Goal: Task Accomplishment & Management: Complete application form

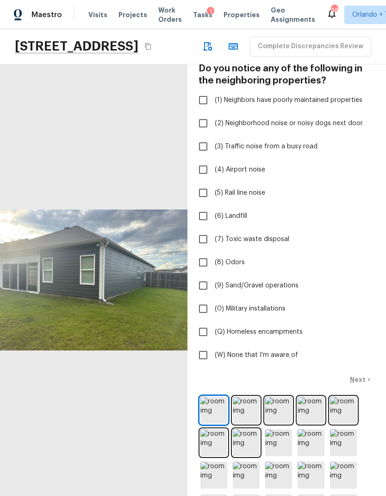
scroll to position [63, 0]
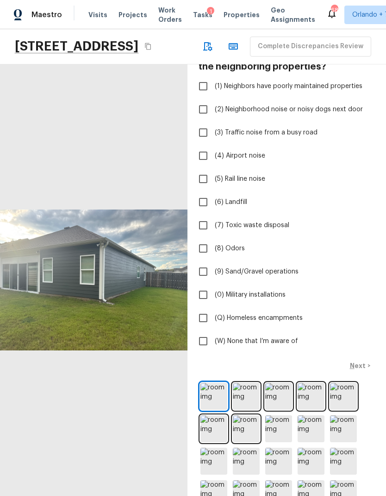
click at [250, 410] on img at bounding box center [246, 396] width 27 height 27
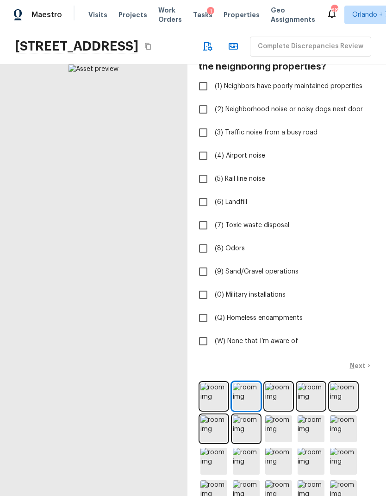
click at [277, 410] on img at bounding box center [279, 396] width 27 height 27
click at [303, 410] on img at bounding box center [311, 396] width 27 height 27
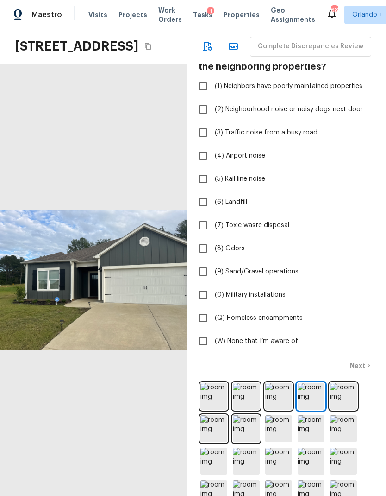
click at [342, 410] on img at bounding box center [343, 396] width 27 height 27
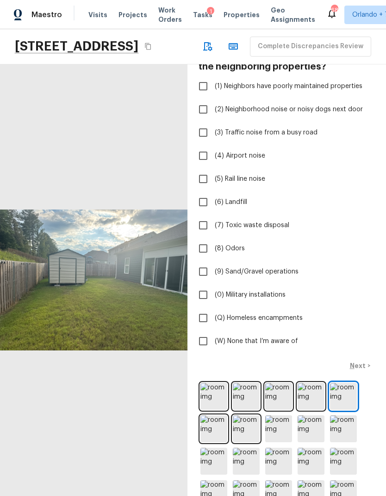
click at [220, 442] on img at bounding box center [214, 428] width 27 height 27
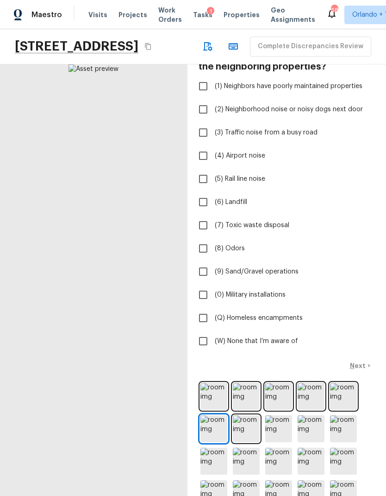
click at [248, 442] on img at bounding box center [246, 428] width 27 height 27
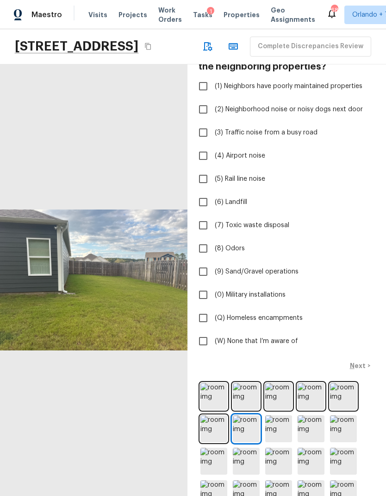
click at [209, 351] on input "(W) None that I’m aware of" at bounding box center [203, 340] width 19 height 19
checkbox input "true"
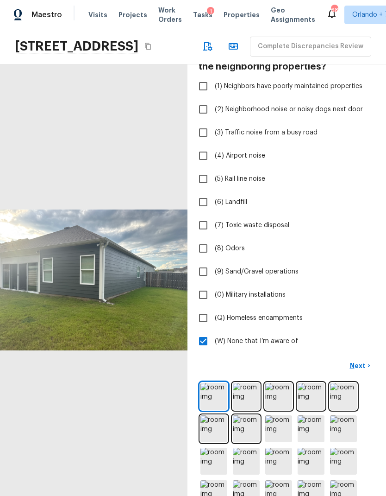
click at [366, 370] on p "Next" at bounding box center [359, 365] width 18 height 9
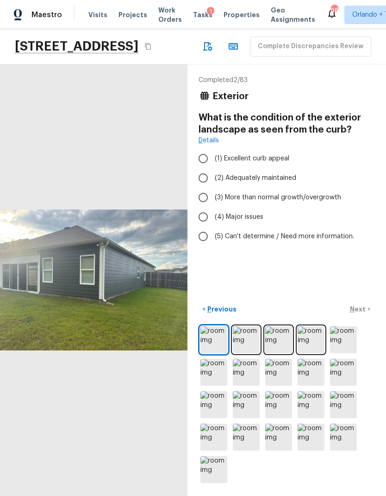
scroll to position [0, 0]
click at [222, 353] on img at bounding box center [214, 339] width 27 height 27
click at [249, 353] on img at bounding box center [246, 339] width 27 height 27
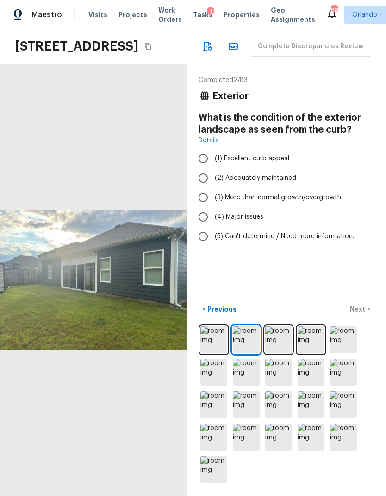
click at [285, 353] on img at bounding box center [279, 339] width 27 height 27
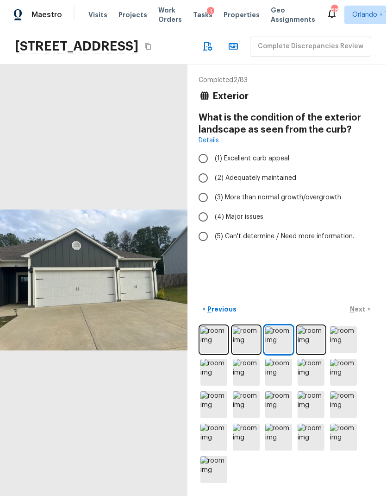
click at [306, 353] on img at bounding box center [311, 339] width 27 height 27
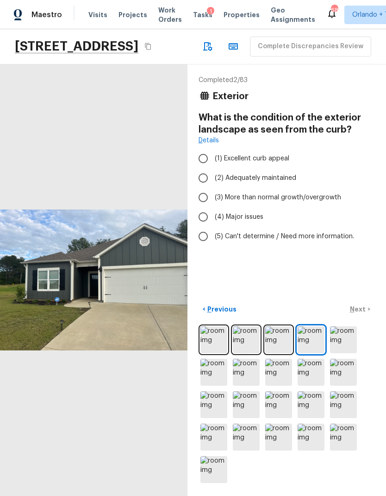
click at [282, 183] on span "(2) Adequately maintained" at bounding box center [256, 177] width 82 height 9
click at [213, 188] on input "(2) Adequately maintained" at bounding box center [203, 177] width 19 height 19
radio input "true"
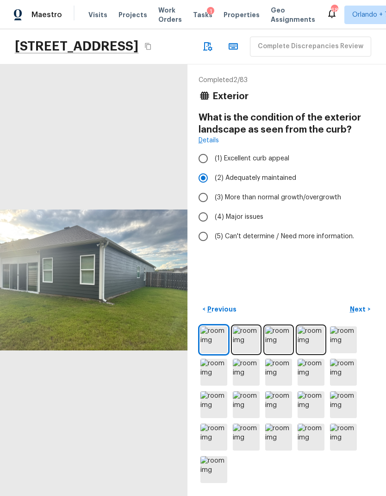
click at [365, 314] on p "Next" at bounding box center [359, 308] width 18 height 9
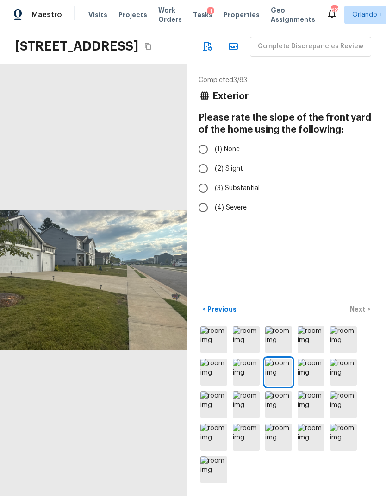
click at [236, 173] on span "(2) Slight" at bounding box center [229, 168] width 28 height 9
click at [213, 178] on input "(2) Slight" at bounding box center [203, 168] width 19 height 19
radio input "true"
click at [362, 314] on p "Next" at bounding box center [359, 308] width 18 height 9
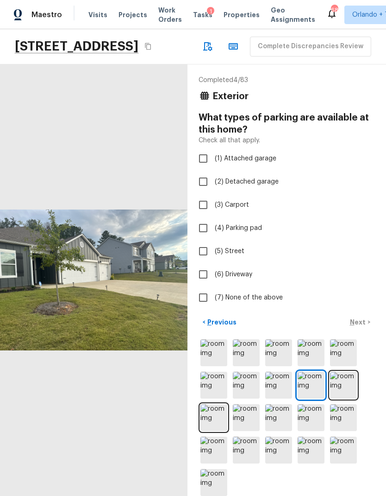
click at [260, 186] on span "(2) Detached garage" at bounding box center [247, 181] width 64 height 9
click at [213, 191] on input "(2) Detached garage" at bounding box center [203, 181] width 19 height 19
checkbox input "true"
click at [253, 163] on span "(1) Attached garage" at bounding box center [246, 158] width 62 height 9
click at [213, 168] on input "(1) Attached garage" at bounding box center [203, 158] width 19 height 19
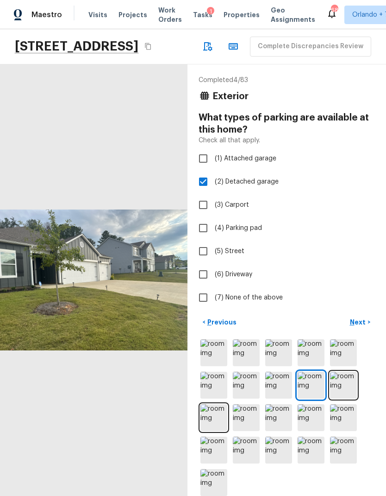
checkbox input "true"
click at [256, 186] on span "(2) Detached garage" at bounding box center [247, 181] width 64 height 9
click at [213, 191] on input "(2) Detached garage" at bounding box center [203, 181] width 19 height 19
checkbox input "false"
click at [243, 279] on span "(6) Driveway" at bounding box center [234, 274] width 38 height 9
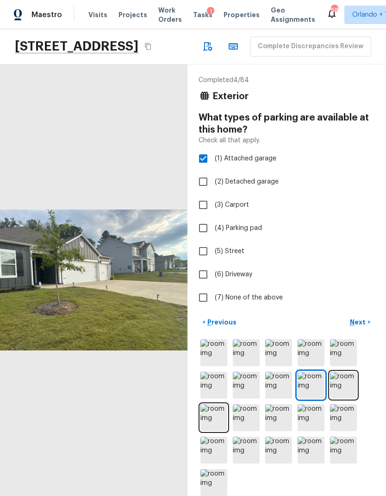
click at [213, 284] on input "(6) Driveway" at bounding box center [203, 274] width 19 height 19
checkbox input "true"
click at [366, 327] on p "Next" at bounding box center [359, 321] width 18 height 9
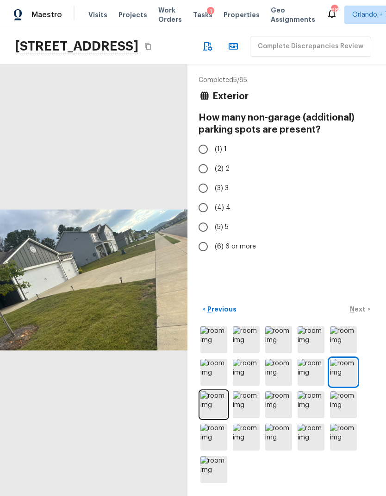
click at [209, 256] on input "(6) 6 or more" at bounding box center [203, 246] width 19 height 19
radio input "true"
click at [361, 314] on p "Next" at bounding box center [359, 308] width 18 height 9
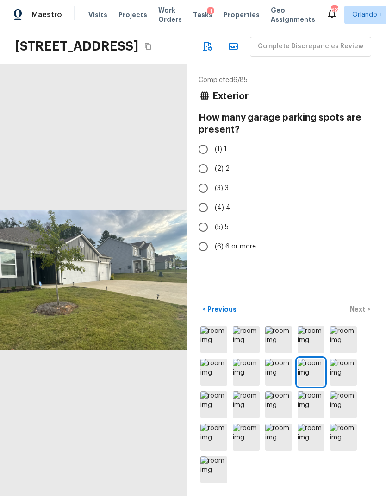
click at [209, 198] on input "(3) 3" at bounding box center [203, 187] width 19 height 19
radio input "true"
click at [362, 314] on p "Next" at bounding box center [359, 308] width 18 height 9
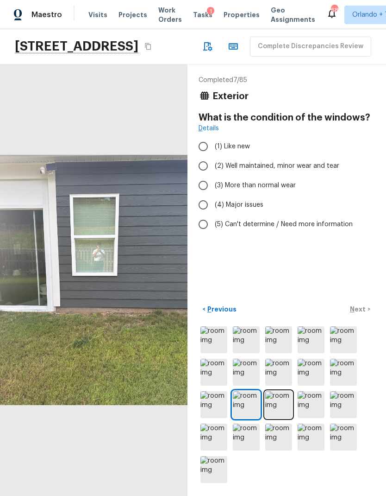
click at [238, 151] on span "(1) Like new" at bounding box center [232, 146] width 35 height 9
click at [213, 156] on input "(1) Like new" at bounding box center [203, 146] width 19 height 19
radio input "true"
click at [362, 314] on p "Next" at bounding box center [359, 308] width 18 height 9
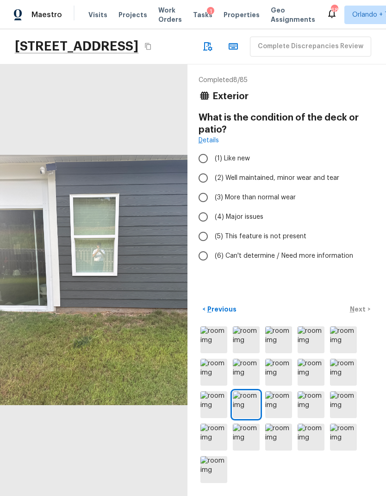
scroll to position [16, 0]
click at [220, 386] on img at bounding box center [214, 372] width 27 height 27
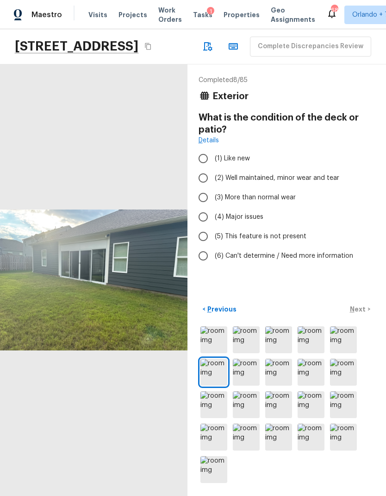
click at [294, 235] on span "(5) This feature is not present" at bounding box center [261, 236] width 92 height 9
click at [213, 235] on input "(5) This feature is not present" at bounding box center [203, 236] width 19 height 19
radio input "true"
click at [270, 233] on span "(5) This feature is not present" at bounding box center [261, 236] width 92 height 9
click at [213, 233] on input "(5) This feature is not present" at bounding box center [203, 236] width 19 height 19
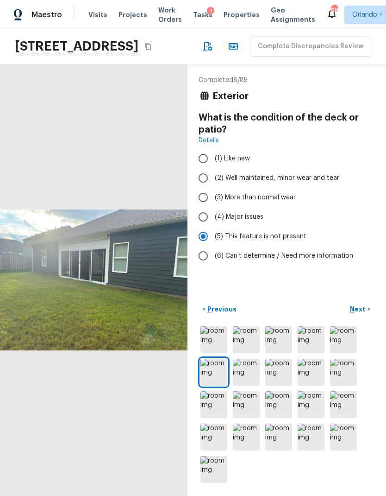
click at [285, 173] on span "(2) Well maintained, minor wear and tear" at bounding box center [277, 177] width 125 height 9
click at [213, 173] on input "(2) Well maintained, minor wear and tear" at bounding box center [203, 177] width 19 height 19
radio input "true"
click at [362, 314] on p "Next" at bounding box center [359, 308] width 18 height 9
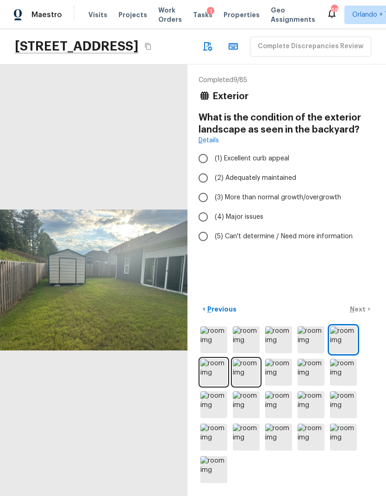
click at [268, 176] on span "(2) Adequately maintained" at bounding box center [256, 177] width 82 height 9
click at [213, 176] on input "(2) Adequately maintained" at bounding box center [203, 177] width 19 height 19
radio input "true"
click at [363, 314] on p "Next" at bounding box center [359, 308] width 18 height 9
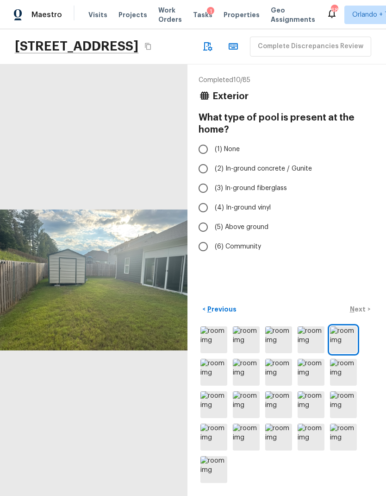
click at [228, 148] on span "(1) None" at bounding box center [227, 149] width 25 height 9
click at [213, 148] on input "(1) None" at bounding box center [203, 148] width 19 height 19
radio input "true"
click at [362, 314] on p "Next" at bounding box center [359, 308] width 18 height 9
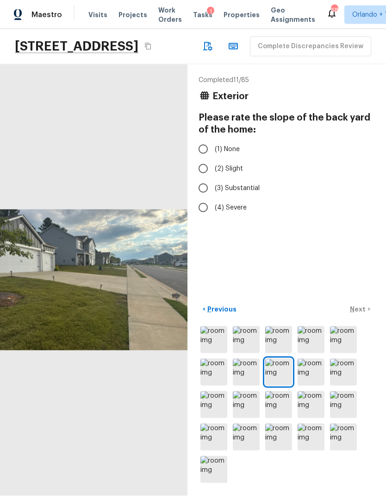
scroll to position [37, 0]
click at [244, 346] on img at bounding box center [246, 339] width 27 height 27
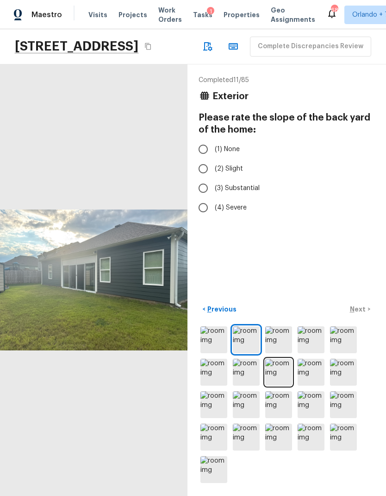
click at [214, 373] on img at bounding box center [214, 372] width 27 height 27
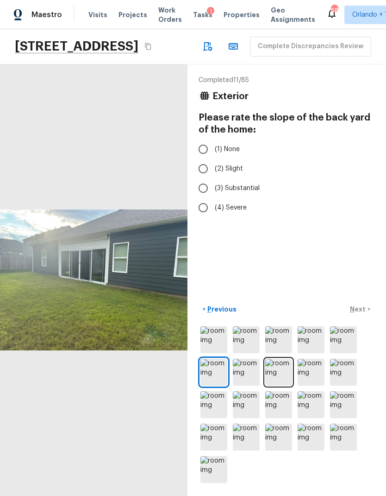
click at [254, 375] on img at bounding box center [246, 372] width 27 height 27
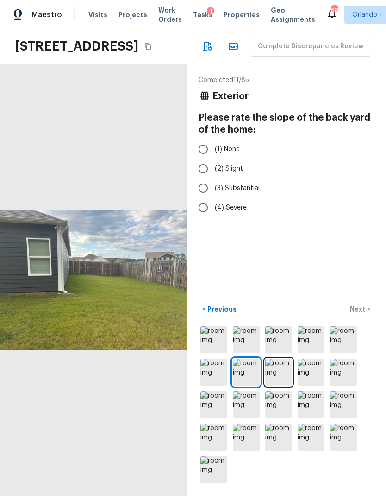
click at [233, 164] on span "(2) Slight" at bounding box center [229, 168] width 28 height 9
click at [213, 159] on input "(2) Slight" at bounding box center [203, 168] width 19 height 19
radio input "true"
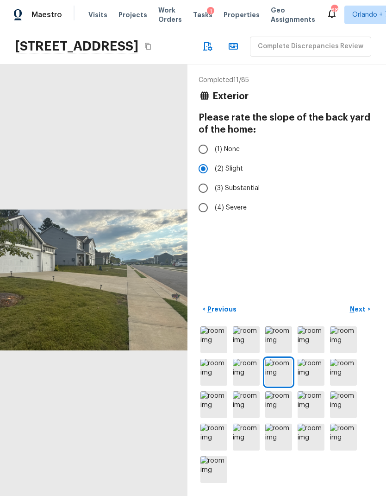
click at [361, 307] on p "Next" at bounding box center [359, 308] width 18 height 9
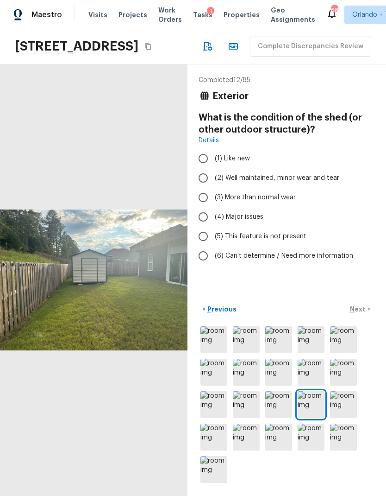
click at [261, 173] on span "(2) Well maintained, minor wear and tear" at bounding box center [277, 177] width 125 height 9
click at [213, 168] on input "(2) Well maintained, minor wear and tear" at bounding box center [203, 177] width 19 height 19
radio input "true"
click at [361, 314] on button "Next >" at bounding box center [361, 309] width 30 height 15
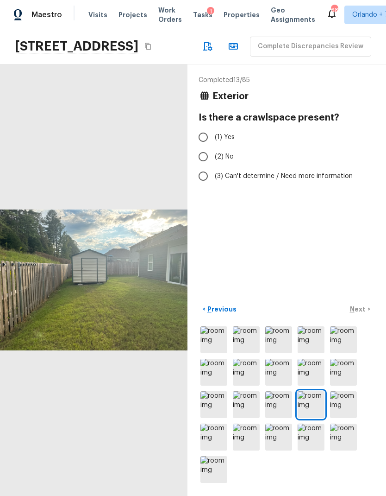
click at [222, 152] on span "(2) No" at bounding box center [224, 156] width 19 height 9
click at [213, 147] on input "(2) No" at bounding box center [203, 156] width 19 height 19
radio input "true"
click at [367, 311] on button "Next >" at bounding box center [361, 309] width 30 height 15
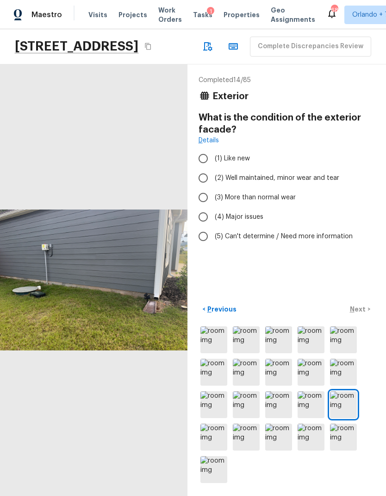
click at [236, 154] on span "(1) Like new" at bounding box center [232, 158] width 35 height 9
click at [213, 149] on input "(1) Like new" at bounding box center [203, 158] width 19 height 19
radio input "true"
click at [284, 173] on span "(2) Well maintained, minor wear and tear" at bounding box center [277, 177] width 125 height 9
click at [213, 168] on input "(2) Well maintained, minor wear and tear" at bounding box center [203, 177] width 19 height 19
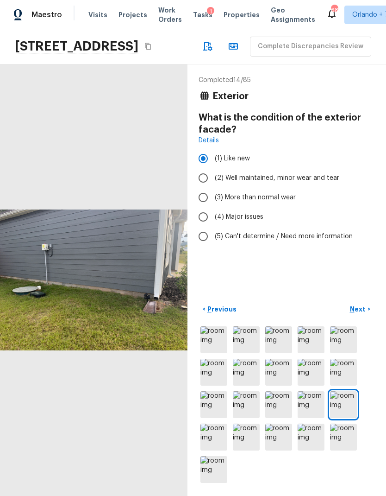
radio input "true"
click at [364, 311] on p "Next" at bounding box center [359, 308] width 18 height 9
click at [306, 173] on span "(2) Well maintained, minor wear and tear" at bounding box center [277, 177] width 125 height 9
click at [213, 168] on input "(2) Well maintained, minor wear and tear" at bounding box center [203, 177] width 19 height 19
radio input "true"
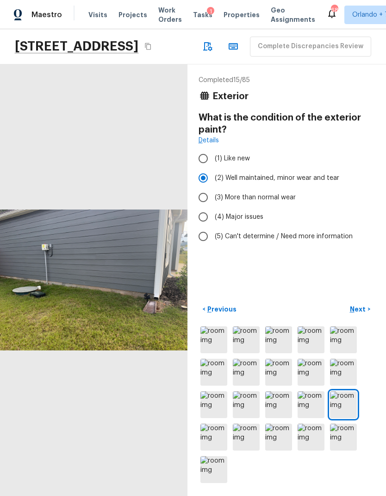
click at [365, 304] on button "Next >" at bounding box center [361, 309] width 30 height 15
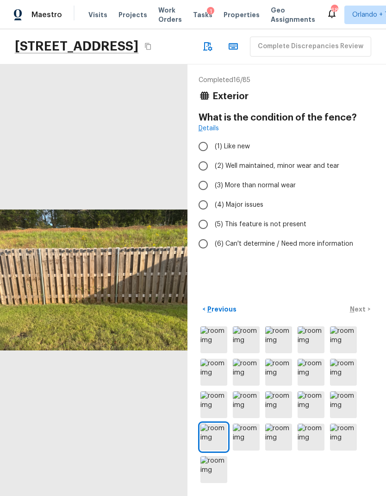
click at [304, 161] on span "(2) Well maintained, minor wear and tear" at bounding box center [277, 165] width 125 height 9
click at [213, 156] on input "(2) Well maintained, minor wear and tear" at bounding box center [203, 165] width 19 height 19
radio input "true"
click at [358, 308] on p "Next" at bounding box center [359, 308] width 18 height 9
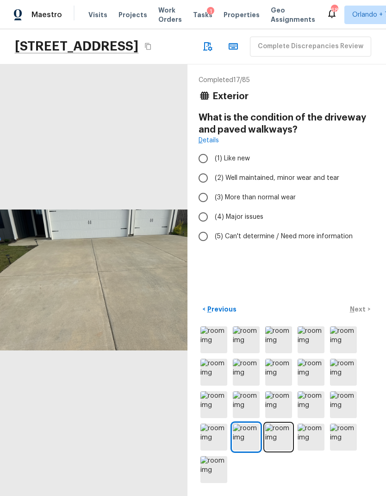
click at [305, 173] on span "(2) Well maintained, minor wear and tear" at bounding box center [277, 177] width 125 height 9
click at [213, 168] on input "(2) Well maintained, minor wear and tear" at bounding box center [203, 177] width 19 height 19
radio input "true"
click at [366, 303] on button "Next >" at bounding box center [361, 309] width 30 height 15
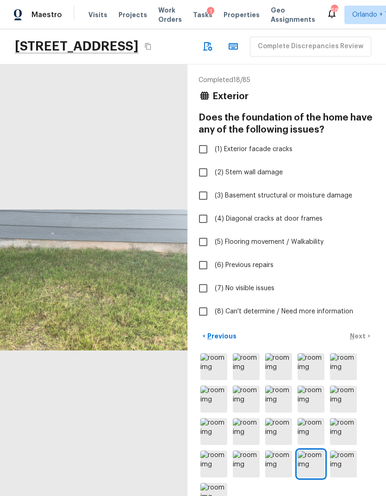
click at [259, 284] on span "(7) No visible issues" at bounding box center [245, 288] width 60 height 9
click at [213, 279] on input "(7) No visible issues" at bounding box center [203, 288] width 19 height 19
checkbox input "true"
click at [364, 331] on p "Next" at bounding box center [359, 335] width 18 height 9
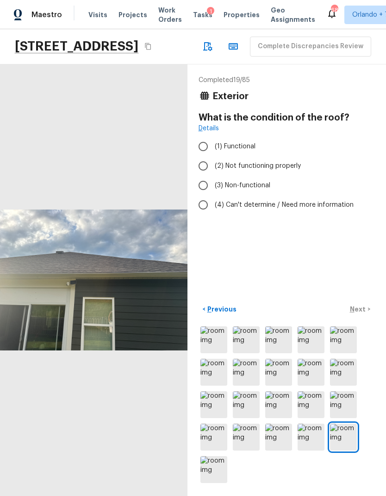
click at [246, 142] on span "(1) Functional" at bounding box center [235, 146] width 41 height 9
click at [213, 137] on input "(1) Functional" at bounding box center [203, 146] width 19 height 19
radio input "true"
click at [366, 308] on p "Next" at bounding box center [359, 308] width 18 height 9
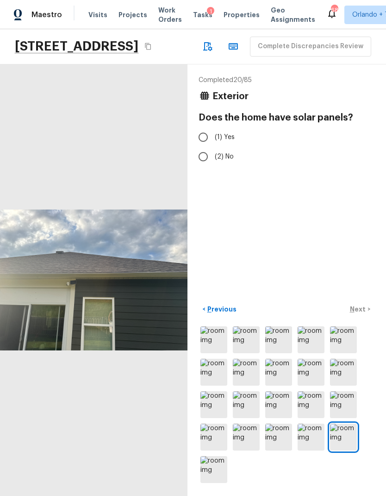
click at [283, 348] on img at bounding box center [279, 339] width 27 height 27
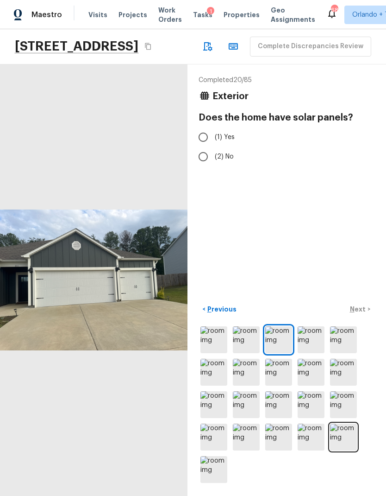
click at [315, 348] on img at bounding box center [311, 339] width 27 height 27
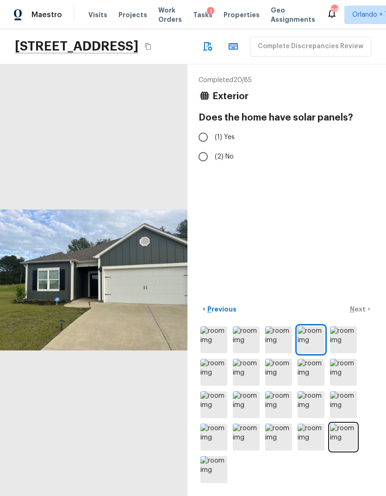
click at [243, 343] on img at bounding box center [246, 339] width 27 height 27
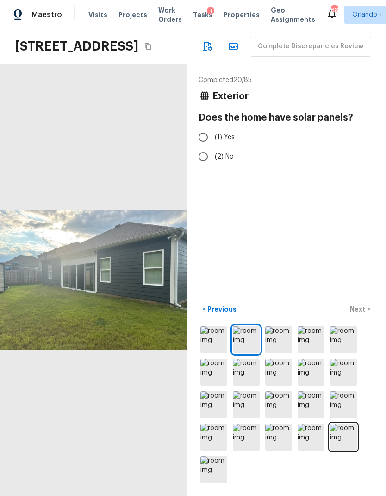
click at [207, 147] on input "(2) No" at bounding box center [203, 156] width 19 height 19
radio input "true"
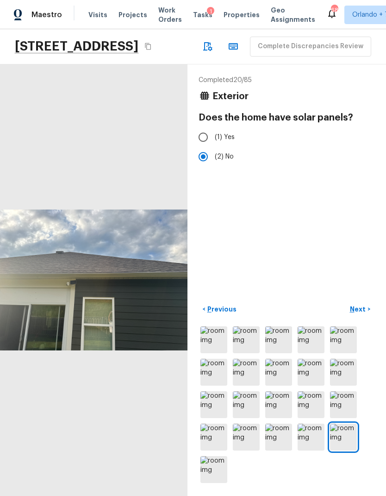
click at [360, 310] on p "Next" at bounding box center [359, 308] width 18 height 9
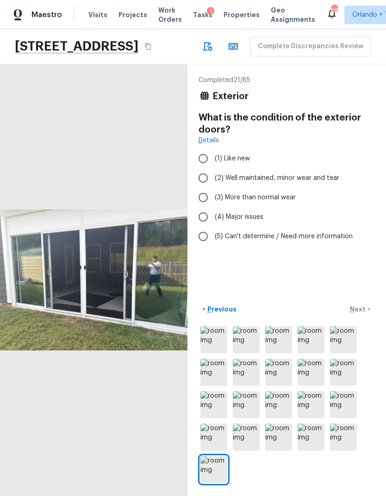
click at [307, 173] on span "(2) Well maintained, minor wear and tear" at bounding box center [277, 177] width 125 height 9
click at [213, 168] on input "(2) Well maintained, minor wear and tear" at bounding box center [203, 177] width 19 height 19
radio input "true"
click at [366, 309] on p "Next" at bounding box center [359, 308] width 18 height 9
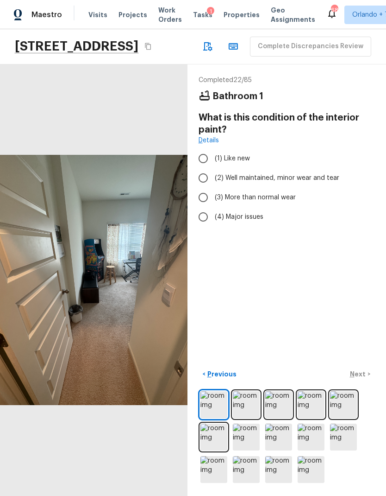
click at [247, 407] on img at bounding box center [246, 404] width 27 height 27
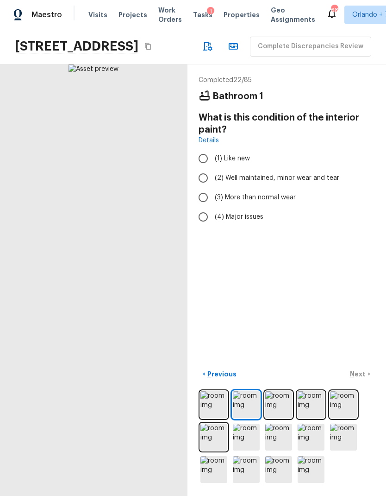
click at [276, 411] on img at bounding box center [279, 404] width 27 height 27
click at [305, 413] on img at bounding box center [311, 404] width 27 height 27
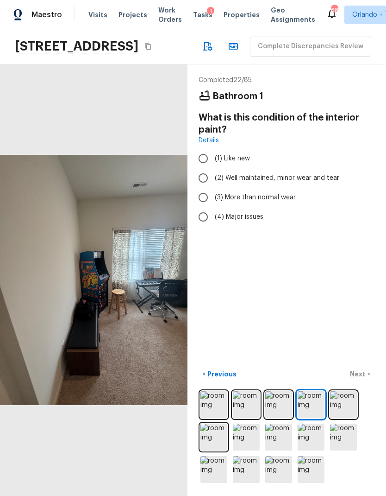
click at [331, 409] on img at bounding box center [343, 404] width 27 height 27
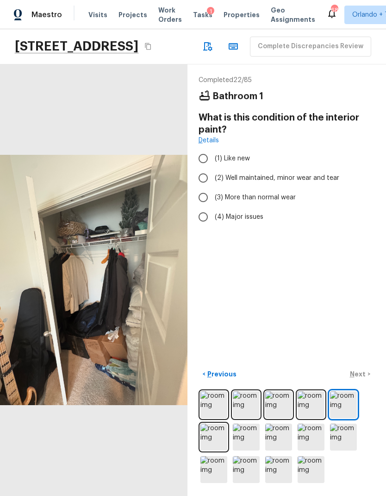
click at [215, 439] on img at bounding box center [214, 437] width 27 height 27
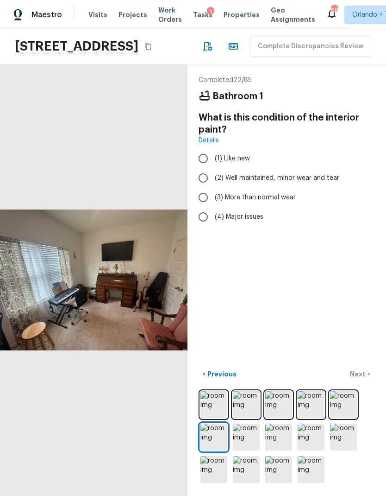
click at [304, 173] on span "(2) Well maintained, minor wear and tear" at bounding box center [277, 177] width 125 height 9
click at [213, 168] on input "(2) Well maintained, minor wear and tear" at bounding box center [203, 177] width 19 height 19
radio input "true"
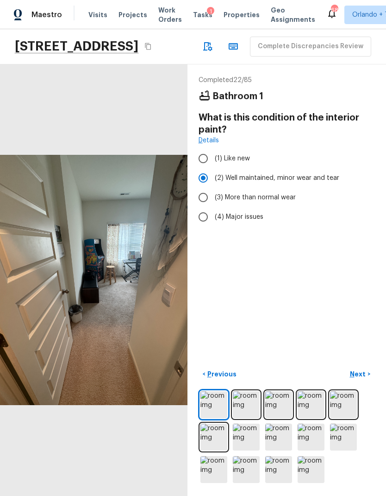
click at [364, 375] on p "Next" at bounding box center [359, 373] width 18 height 9
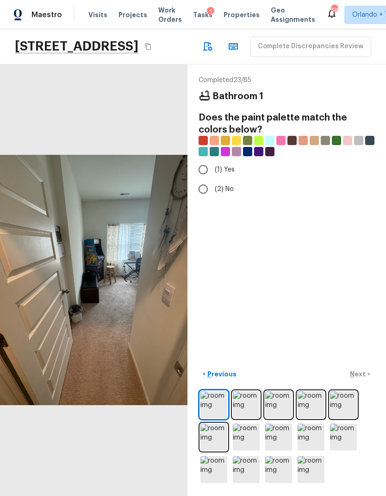
click at [212, 160] on input "(1) Yes" at bounding box center [203, 169] width 19 height 19
radio input "true"
click at [363, 378] on p "Next" at bounding box center [359, 373] width 18 height 9
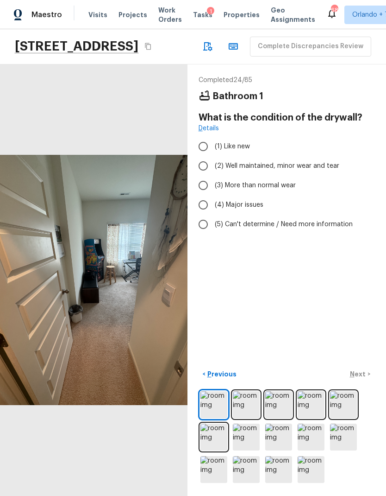
click at [296, 161] on span "(2) Well maintained, minor wear and tear" at bounding box center [277, 165] width 125 height 9
click at [213, 156] on input "(2) Well maintained, minor wear and tear" at bounding box center [203, 165] width 19 height 19
radio input "true"
click at [364, 377] on p "Next" at bounding box center [359, 373] width 18 height 9
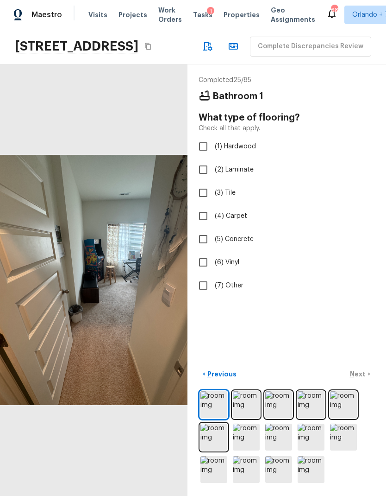
click at [219, 211] on span "(4) Carpet" at bounding box center [231, 215] width 32 height 9
click at [213, 206] on input "(4) Carpet" at bounding box center [203, 215] width 19 height 19
checkbox input "true"
click at [218, 437] on img at bounding box center [214, 437] width 27 height 27
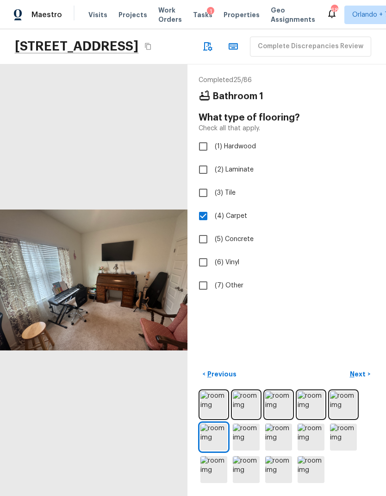
click at [361, 371] on p "Next" at bounding box center [359, 373] width 18 height 9
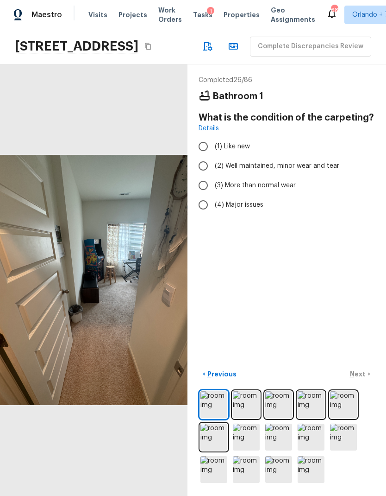
click at [284, 181] on span "(3) More than normal wear" at bounding box center [255, 185] width 81 height 9
click at [213, 176] on input "(3) More than normal wear" at bounding box center [203, 185] width 19 height 19
radio input "true"
click at [250, 412] on img at bounding box center [246, 404] width 27 height 27
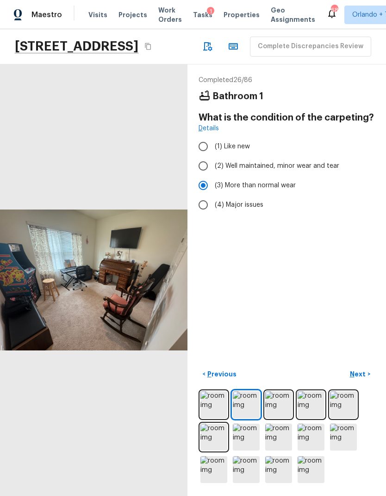
click at [284, 404] on img at bounding box center [279, 404] width 27 height 27
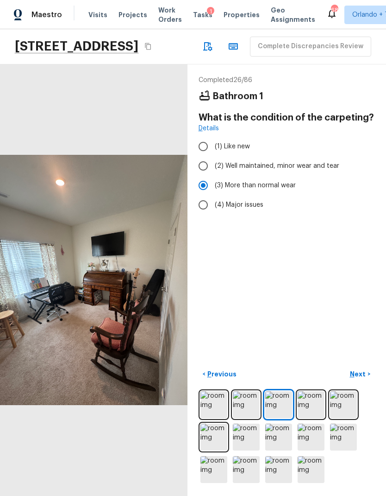
click at [305, 410] on img at bounding box center [311, 404] width 27 height 27
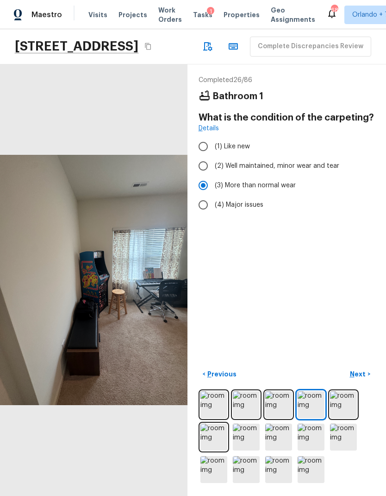
click at [324, 402] on img at bounding box center [311, 404] width 27 height 27
click at [341, 408] on img at bounding box center [343, 404] width 27 height 27
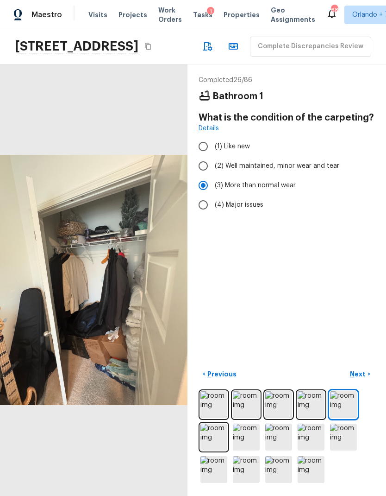
click at [215, 439] on img at bounding box center [214, 437] width 27 height 27
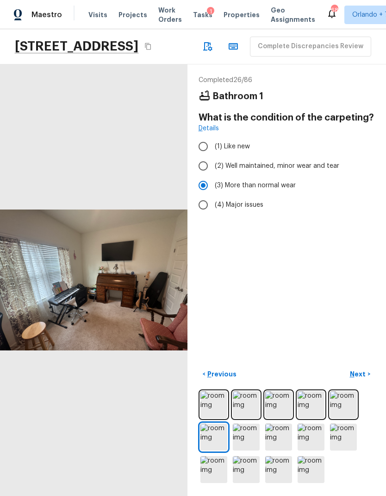
click at [273, 161] on span "(2) Well maintained, minor wear and tear" at bounding box center [277, 165] width 125 height 9
click at [213, 156] on input "(2) Well maintained, minor wear and tear" at bounding box center [203, 165] width 19 height 19
radio input "true"
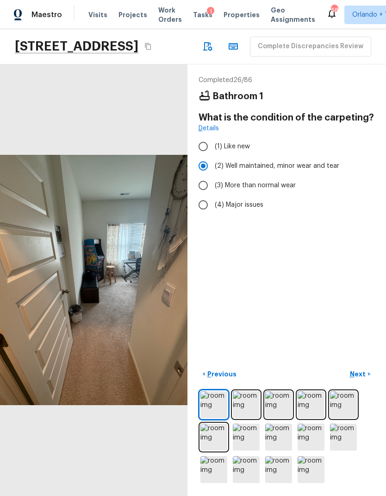
click at [363, 373] on p "Next" at bounding box center [359, 373] width 18 height 9
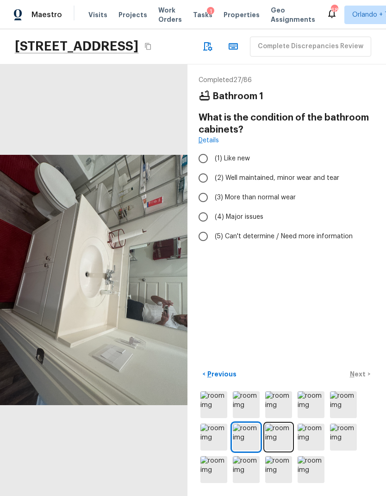
click at [303, 173] on span "(2) Well maintained, minor wear and tear" at bounding box center [277, 177] width 125 height 9
click at [213, 168] on input "(2) Well maintained, minor wear and tear" at bounding box center [203, 177] width 19 height 19
radio input "true"
click at [240, 154] on span "(1) Like new" at bounding box center [232, 158] width 35 height 9
click at [213, 149] on input "(1) Like new" at bounding box center [203, 158] width 19 height 19
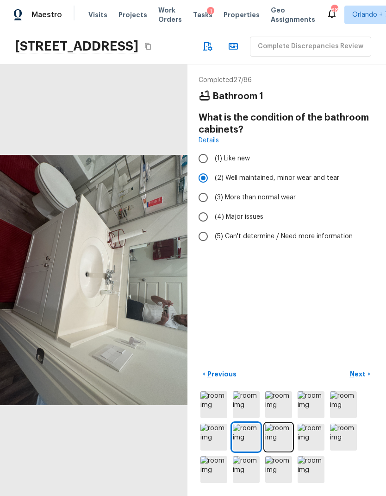
radio input "true"
click at [364, 375] on p "Next" at bounding box center [359, 373] width 18 height 9
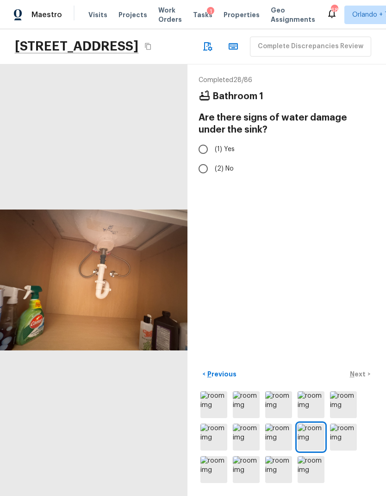
click at [220, 164] on span "(2) No" at bounding box center [224, 168] width 19 height 9
click at [213, 159] on input "(2) No" at bounding box center [203, 168] width 19 height 19
radio input "true"
click at [361, 371] on p "Next" at bounding box center [359, 373] width 18 height 9
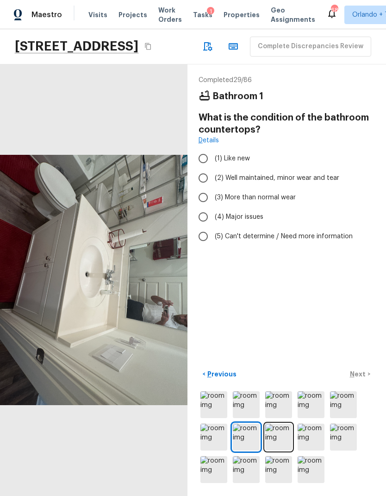
scroll to position [0, 0]
click at [229, 154] on span "(1) Like new" at bounding box center [232, 158] width 35 height 9
click at [213, 149] on input "(1) Like new" at bounding box center [203, 158] width 19 height 19
radio input "true"
click at [274, 168] on label "(2) Well maintained, minor wear and tear" at bounding box center [281, 177] width 174 height 19
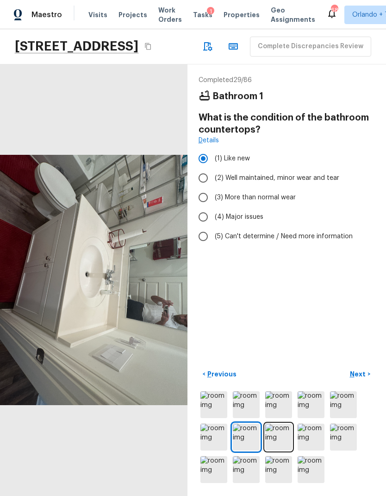
click at [213, 168] on input "(2) Well maintained, minor wear and tear" at bounding box center [203, 177] width 19 height 19
radio input "true"
click at [361, 379] on p "Next" at bounding box center [359, 373] width 18 height 9
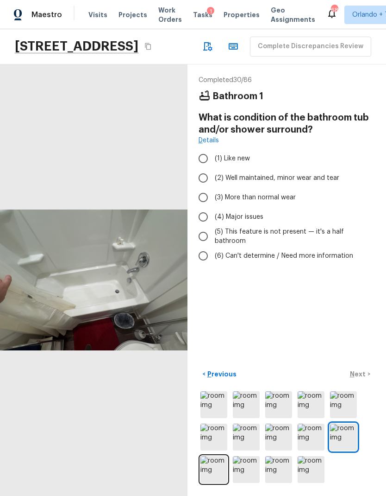
click at [312, 173] on span "(2) Well maintained, minor wear and tear" at bounding box center [277, 177] width 125 height 9
click at [213, 168] on input "(2) Well maintained, minor wear and tear" at bounding box center [203, 177] width 19 height 19
radio input "true"
click at [367, 382] on button "Next >" at bounding box center [361, 374] width 30 height 15
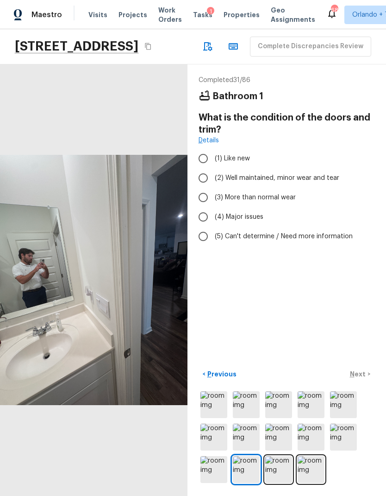
click at [304, 173] on span "(2) Well maintained, minor wear and tear" at bounding box center [277, 177] width 125 height 9
click at [213, 168] on input "(2) Well maintained, minor wear and tear" at bounding box center [203, 177] width 19 height 19
radio input "true"
click at [361, 379] on p "Next" at bounding box center [359, 373] width 18 height 9
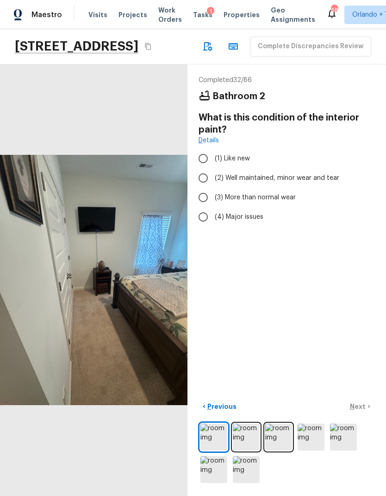
click at [327, 173] on span "(2) Well maintained, minor wear and tear" at bounding box center [277, 177] width 125 height 9
click at [213, 168] on input "(2) Well maintained, minor wear and tear" at bounding box center [203, 177] width 19 height 19
radio input "true"
click at [361, 411] on p "Next" at bounding box center [359, 406] width 18 height 9
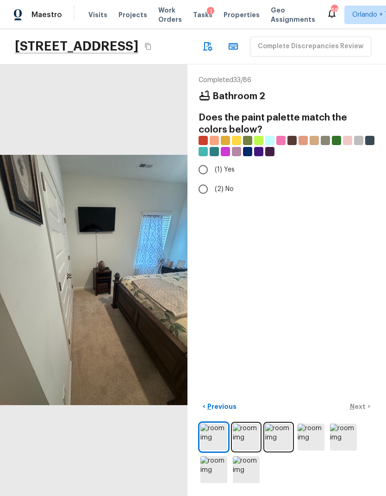
click at [218, 165] on span "(1) Yes" at bounding box center [225, 169] width 20 height 9
click at [213, 160] on input "(1) Yes" at bounding box center [203, 169] width 19 height 19
radio input "true"
click at [361, 411] on p "Next" at bounding box center [359, 406] width 18 height 9
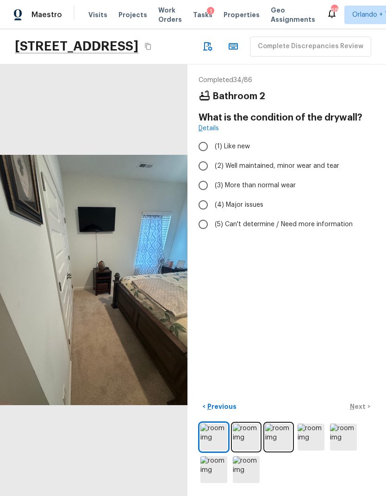
click at [314, 161] on span "(2) Well maintained, minor wear and tear" at bounding box center [277, 165] width 125 height 9
click at [213, 156] on input "(2) Well maintained, minor wear and tear" at bounding box center [203, 165] width 19 height 19
radio input "true"
click at [366, 411] on p "Next" at bounding box center [359, 406] width 18 height 9
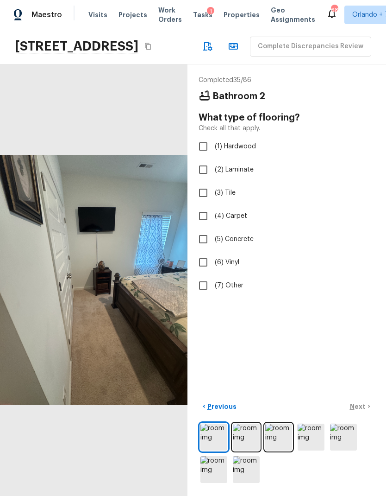
click at [235, 211] on span "(4) Carpet" at bounding box center [231, 215] width 32 height 9
click at [213, 206] on input "(4) Carpet" at bounding box center [203, 215] width 19 height 19
checkbox input "true"
click at [364, 411] on p "Next" at bounding box center [359, 406] width 18 height 9
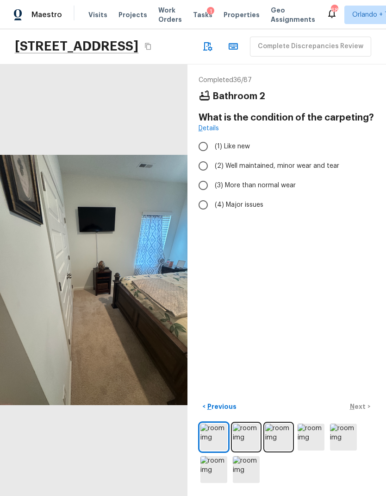
click at [258, 450] on img at bounding box center [246, 437] width 27 height 27
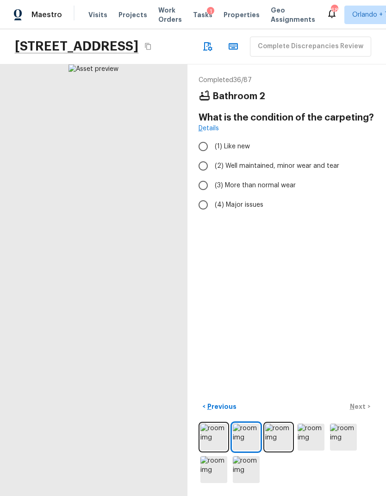
click at [281, 450] on img at bounding box center [279, 437] width 27 height 27
click at [303, 450] on img at bounding box center [311, 437] width 27 height 27
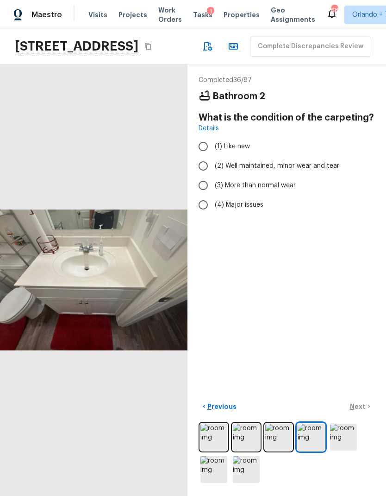
click at [314, 161] on span "(2) Well maintained, minor wear and tear" at bounding box center [277, 165] width 125 height 9
click at [213, 156] on input "(2) Well maintained, minor wear and tear" at bounding box center [203, 165] width 19 height 19
radio input "true"
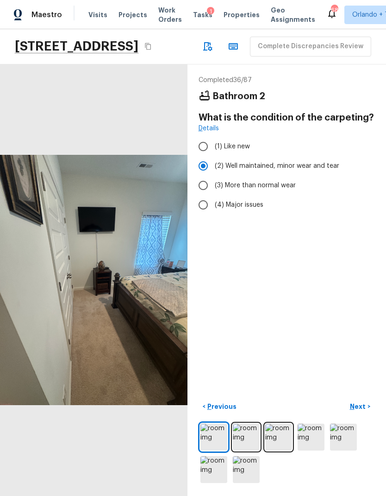
click at [361, 411] on p "Next" at bounding box center [359, 406] width 18 height 9
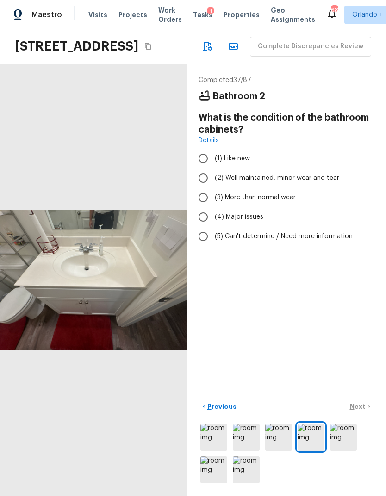
click at [227, 411] on p "Previous" at bounding box center [221, 406] width 31 height 9
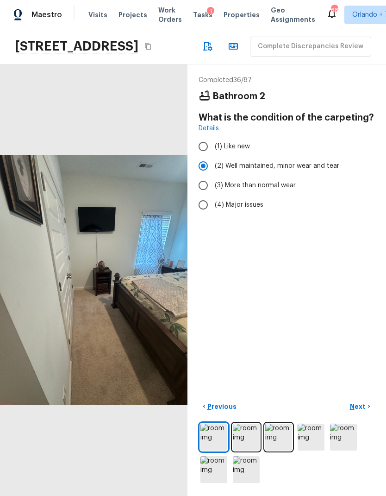
click at [226, 411] on p "Previous" at bounding box center [221, 406] width 31 height 9
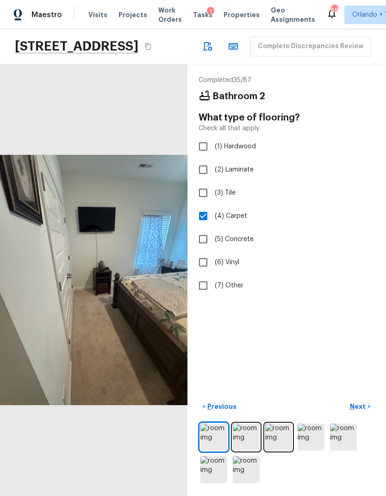
click at [225, 411] on p "Previous" at bounding box center [221, 406] width 31 height 9
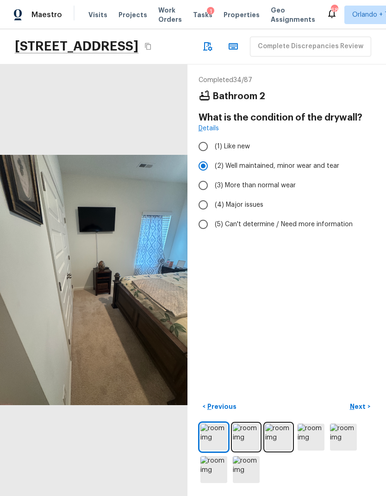
click at [314, 450] on img at bounding box center [311, 437] width 27 height 27
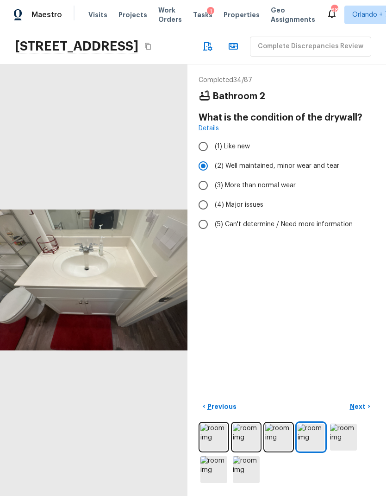
click at [254, 480] on img at bounding box center [246, 469] width 27 height 27
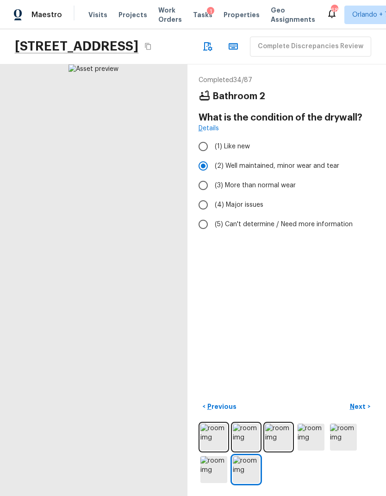
click at [216, 477] on img at bounding box center [214, 469] width 27 height 27
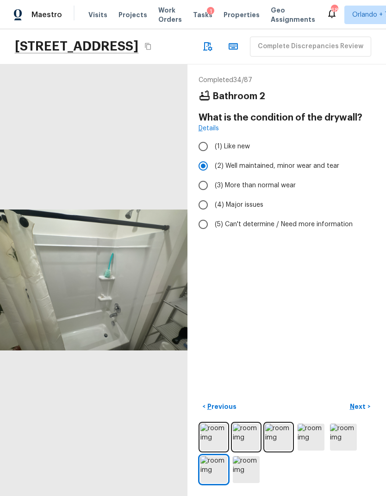
click at [311, 450] on img at bounding box center [311, 437] width 27 height 27
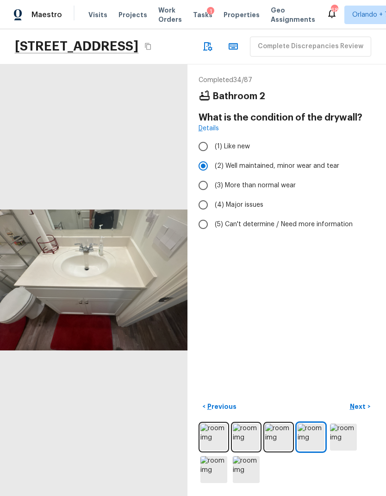
click at [225, 411] on p "Previous" at bounding box center [221, 406] width 31 height 9
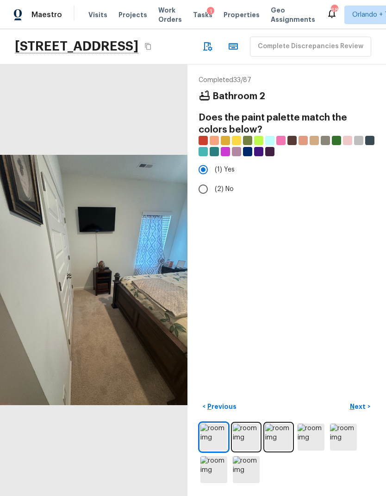
click at [357, 411] on p "Next" at bounding box center [359, 406] width 18 height 9
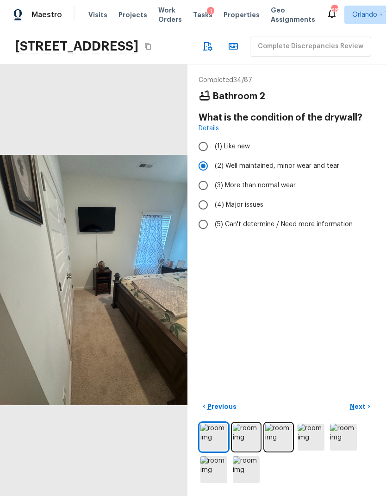
click at [360, 411] on p "Next" at bounding box center [359, 406] width 18 height 9
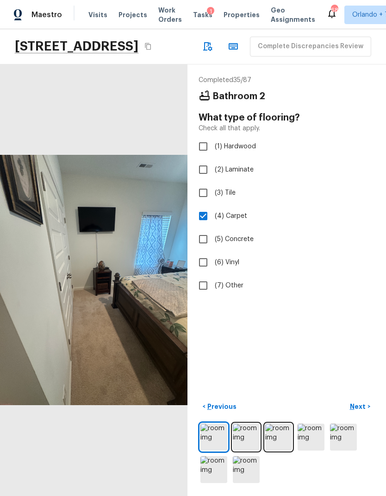
click at [206, 160] on input "(2) Laminate" at bounding box center [203, 169] width 19 height 19
checkbox input "true"
click at [209, 206] on input "(4) Carpet" at bounding box center [203, 215] width 19 height 19
checkbox input "false"
click at [360, 411] on p "Next" at bounding box center [359, 406] width 18 height 9
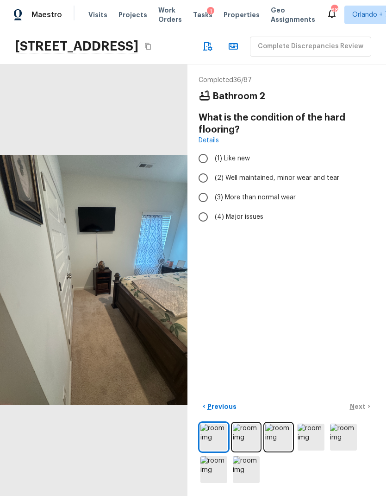
click at [222, 154] on span "(1) Like new" at bounding box center [232, 158] width 35 height 9
click at [213, 149] on input "(1) Like new" at bounding box center [203, 158] width 19 height 19
radio input "true"
click at [362, 411] on p "Next" at bounding box center [359, 406] width 18 height 9
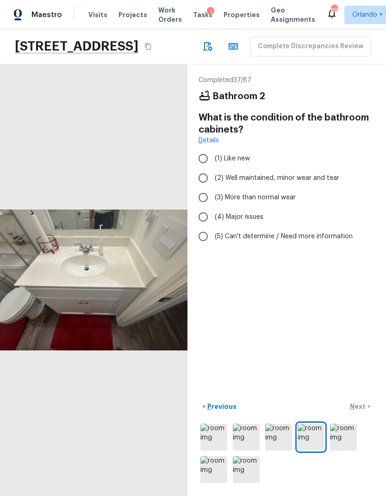
click at [233, 154] on span "(1) Like new" at bounding box center [232, 158] width 35 height 9
click at [213, 149] on input "(1) Like new" at bounding box center [203, 158] width 19 height 19
radio input "true"
click at [366, 414] on button "Next >" at bounding box center [361, 406] width 30 height 15
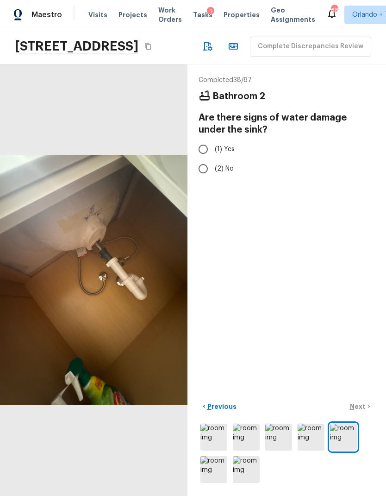
click at [211, 159] on input "(2) No" at bounding box center [203, 168] width 19 height 19
radio input "true"
click at [356, 411] on p "Next" at bounding box center [359, 406] width 18 height 9
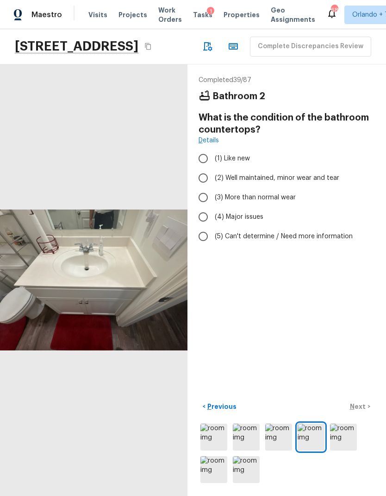
click at [265, 173] on span "(2) Well maintained, minor wear and tear" at bounding box center [277, 177] width 125 height 9
click at [213, 168] on input "(2) Well maintained, minor wear and tear" at bounding box center [203, 177] width 19 height 19
radio input "true"
click at [364, 411] on p "Next" at bounding box center [359, 406] width 18 height 9
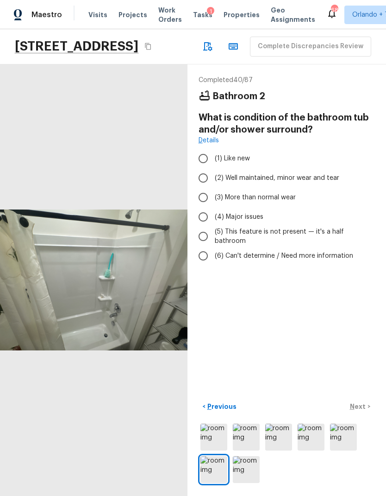
click at [313, 173] on span "(2) Well maintained, minor wear and tear" at bounding box center [277, 177] width 125 height 9
click at [213, 168] on input "(2) Well maintained, minor wear and tear" at bounding box center [203, 177] width 19 height 19
radio input "true"
click at [361, 411] on p "Next" at bounding box center [359, 406] width 18 height 9
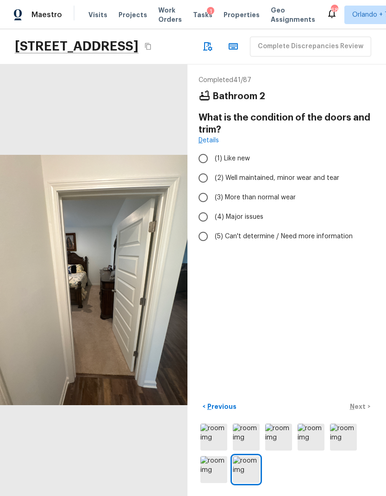
click at [327, 173] on span "(2) Well maintained, minor wear and tear" at bounding box center [277, 177] width 125 height 9
click at [213, 168] on input "(2) Well maintained, minor wear and tear" at bounding box center [203, 177] width 19 height 19
radio input "true"
click at [228, 149] on label "(1) Like new" at bounding box center [281, 158] width 174 height 19
click at [213, 149] on input "(1) Like new" at bounding box center [203, 158] width 19 height 19
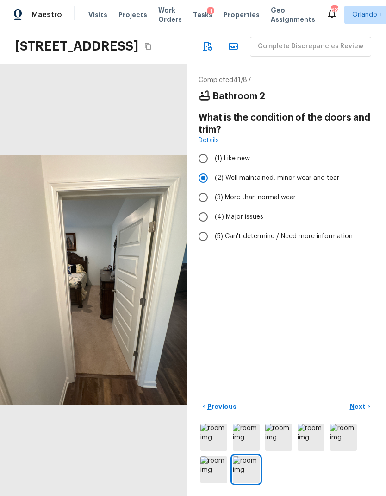
radio input "true"
click at [265, 173] on span "(2) Well maintained, minor wear and tear" at bounding box center [277, 177] width 125 height 9
click at [213, 168] on input "(2) Well maintained, minor wear and tear" at bounding box center [203, 177] width 19 height 19
radio input "true"
click at [229, 154] on span "(1) Like new" at bounding box center [232, 158] width 35 height 9
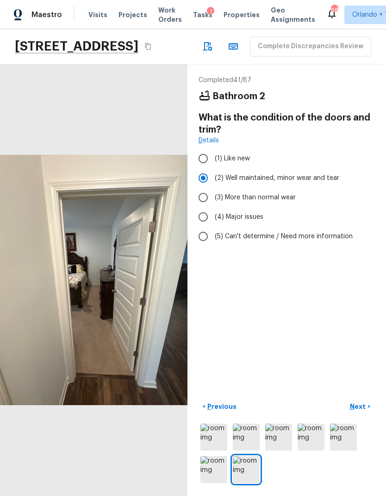
click at [213, 149] on input "(1) Like new" at bounding box center [203, 158] width 19 height 19
radio input "true"
click at [365, 411] on p "Next" at bounding box center [359, 406] width 18 height 9
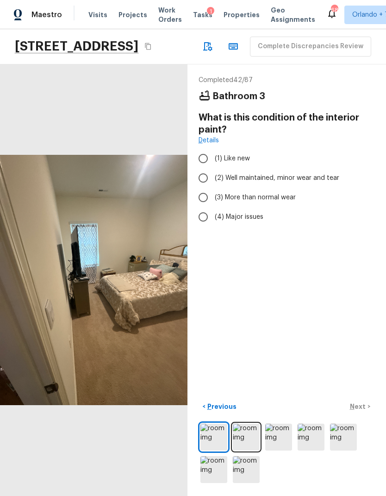
click at [306, 173] on span "(2) Well maintained, minor wear and tear" at bounding box center [277, 177] width 125 height 9
click at [213, 168] on input "(2) Well maintained, minor wear and tear" at bounding box center [203, 177] width 19 height 19
radio input "true"
click at [357, 414] on button "Next >" at bounding box center [361, 406] width 30 height 15
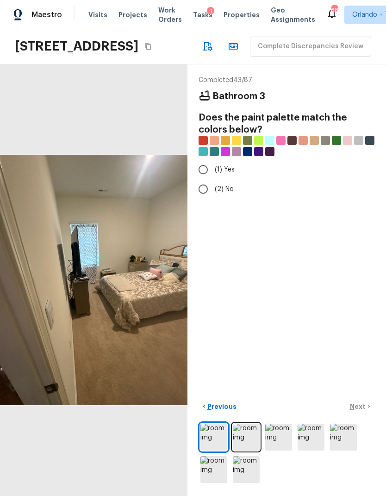
click at [222, 165] on span "(1) Yes" at bounding box center [225, 169] width 20 height 9
click at [213, 160] on input "(1) Yes" at bounding box center [203, 169] width 19 height 19
radio input "true"
click at [360, 411] on p "Next" at bounding box center [359, 406] width 18 height 9
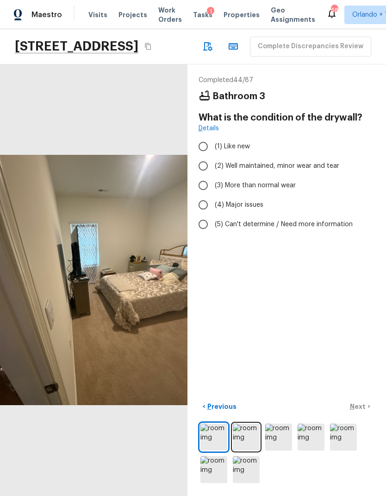
click at [302, 161] on span "(2) Well maintained, minor wear and tear" at bounding box center [277, 165] width 125 height 9
click at [213, 156] on input "(2) Well maintained, minor wear and tear" at bounding box center [203, 165] width 19 height 19
radio input "true"
click at [361, 411] on p "Next" at bounding box center [359, 406] width 18 height 9
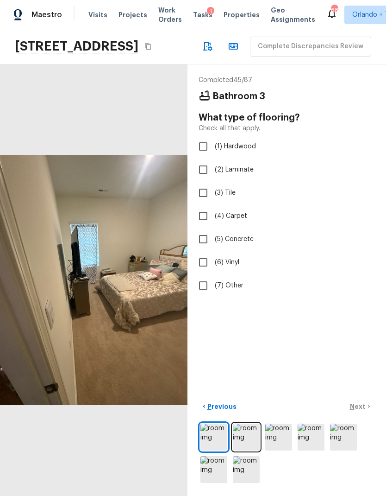
click at [279, 450] on img at bounding box center [279, 437] width 27 height 27
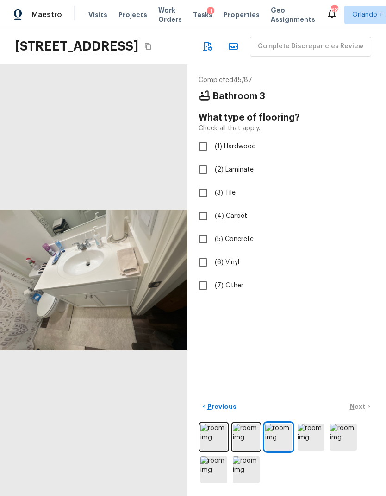
click at [256, 450] on img at bounding box center [246, 437] width 27 height 27
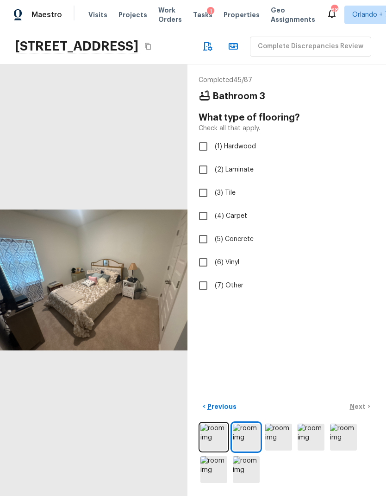
click at [279, 450] on img at bounding box center [279, 437] width 27 height 27
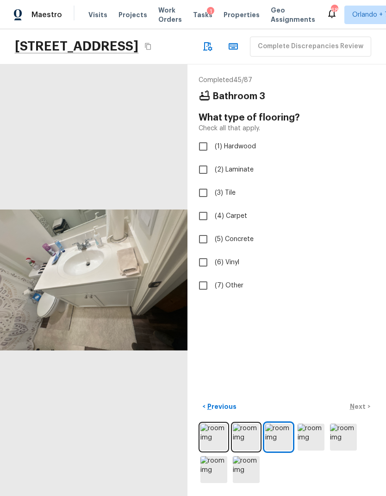
scroll to position [16, 0]
click at [336, 439] on img at bounding box center [343, 437] width 27 height 27
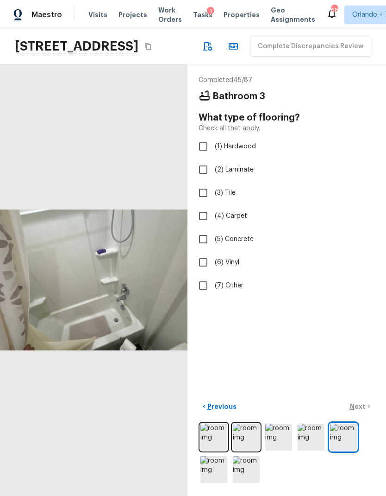
click at [304, 443] on img at bounding box center [311, 437] width 27 height 27
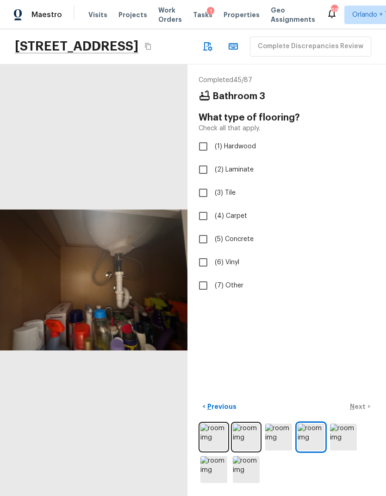
click at [280, 445] on img at bounding box center [279, 437] width 27 height 27
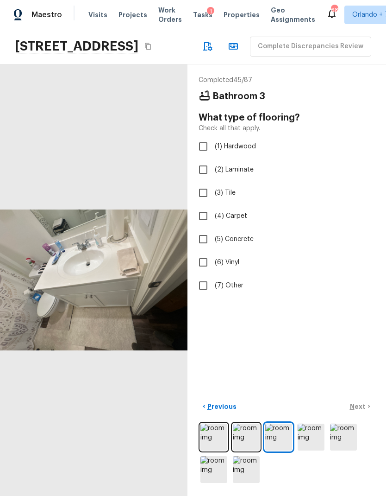
click at [238, 165] on span "(2) Laminate" at bounding box center [234, 169] width 39 height 9
click at [213, 160] on input "(2) Laminate" at bounding box center [203, 169] width 19 height 19
checkbox input "true"
click at [360, 406] on p "Next" at bounding box center [359, 406] width 18 height 9
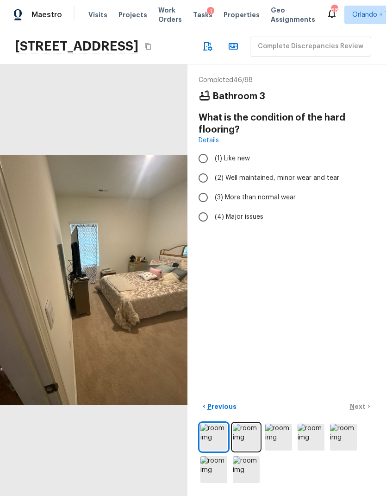
click at [237, 154] on span "(1) Like new" at bounding box center [232, 158] width 35 height 9
click at [213, 149] on input "(1) Like new" at bounding box center [203, 158] width 19 height 19
radio input "true"
click at [361, 411] on p "Next" at bounding box center [359, 406] width 18 height 9
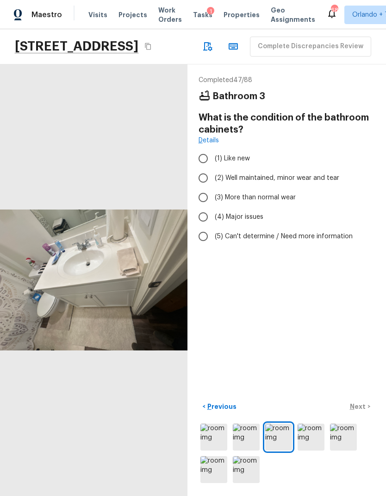
click at [296, 173] on span "(2) Well maintained, minor wear and tear" at bounding box center [277, 177] width 125 height 9
click at [213, 168] on input "(2) Well maintained, minor wear and tear" at bounding box center [203, 177] width 19 height 19
radio input "true"
click at [367, 411] on button "Next >" at bounding box center [361, 406] width 30 height 15
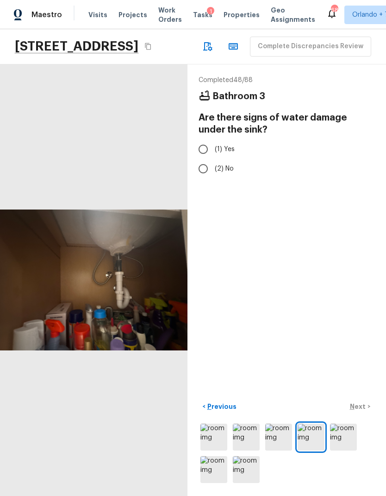
click at [226, 400] on button "< Previous" at bounding box center [220, 406] width 42 height 15
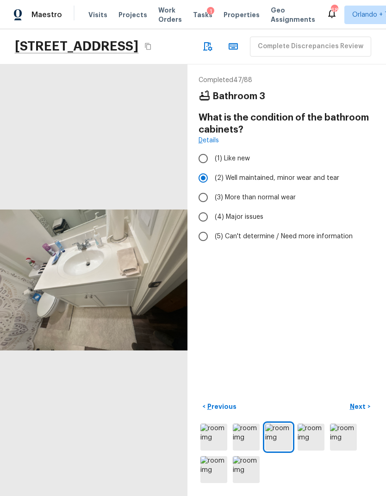
click at [228, 154] on span "(1) Like new" at bounding box center [232, 158] width 35 height 9
click at [213, 149] on input "(1) Like new" at bounding box center [203, 158] width 19 height 19
radio input "true"
click at [363, 410] on p "Next" at bounding box center [359, 406] width 18 height 9
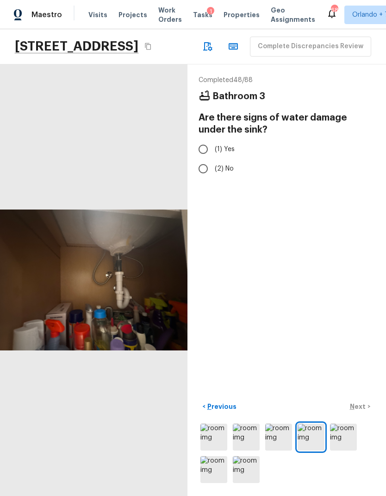
click at [205, 159] on input "(2) No" at bounding box center [203, 168] width 19 height 19
radio input "true"
click at [360, 409] on p "Next" at bounding box center [359, 406] width 18 height 9
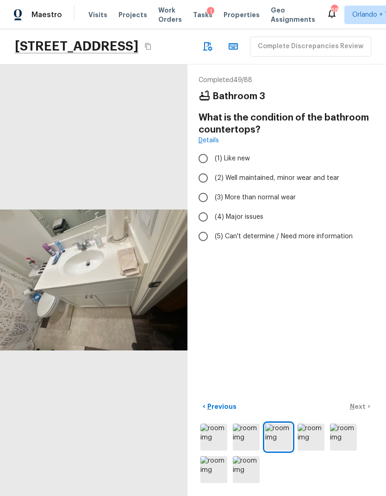
click at [236, 154] on span "(1) Like new" at bounding box center [232, 158] width 35 height 9
click at [213, 149] on input "(1) Like new" at bounding box center [203, 158] width 19 height 19
radio input "true"
click at [303, 173] on span "(2) Well maintained, minor wear and tear" at bounding box center [277, 177] width 125 height 9
click at [213, 168] on input "(2) Well maintained, minor wear and tear" at bounding box center [203, 177] width 19 height 19
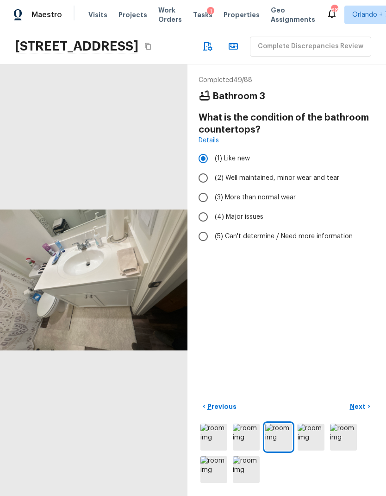
radio input "true"
click at [240, 154] on span "(1) Like new" at bounding box center [232, 158] width 35 height 9
click at [213, 149] on input "(1) Like new" at bounding box center [203, 158] width 19 height 19
radio input "true"
click at [363, 404] on p "Next" at bounding box center [359, 406] width 18 height 9
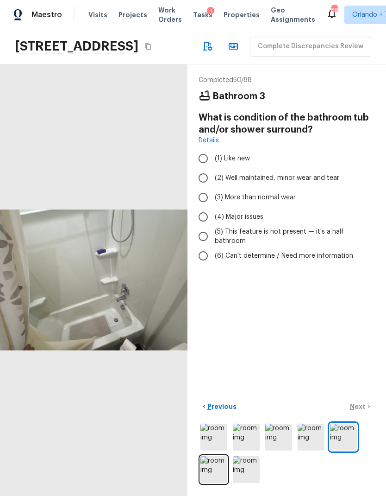
click at [363, 403] on div "< Previous Next >" at bounding box center [287, 406] width 177 height 15
click at [264, 173] on span "(2) Well maintained, minor wear and tear" at bounding box center [277, 177] width 125 height 9
click at [213, 168] on input "(2) Well maintained, minor wear and tear" at bounding box center [203, 177] width 19 height 19
radio input "true"
click at [362, 407] on p "Next" at bounding box center [359, 406] width 18 height 9
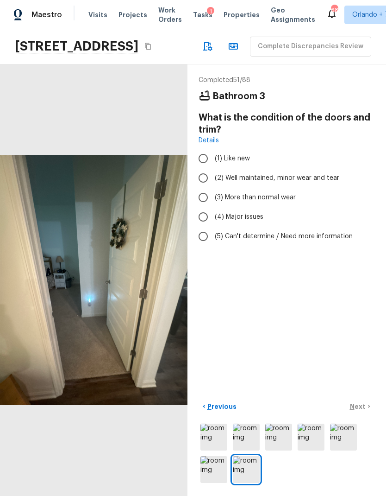
click at [226, 154] on span "(1) Like new" at bounding box center [232, 158] width 35 height 9
click at [213, 149] on input "(1) Like new" at bounding box center [203, 158] width 19 height 19
radio input "true"
click at [362, 413] on button "Next >" at bounding box center [361, 406] width 30 height 15
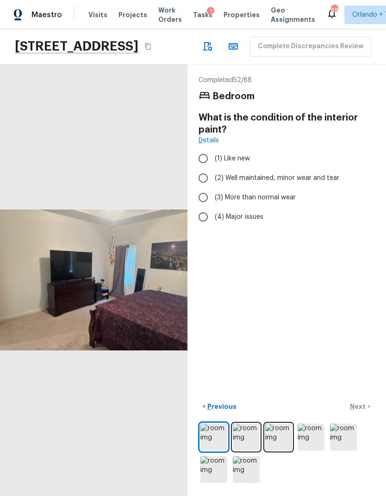
click at [272, 173] on span "(2) Well maintained, minor wear and tear" at bounding box center [277, 177] width 125 height 9
click at [213, 168] on input "(2) Well maintained, minor wear and tear" at bounding box center [203, 177] width 19 height 19
radio input "true"
click at [358, 405] on p "Next" at bounding box center [359, 406] width 18 height 9
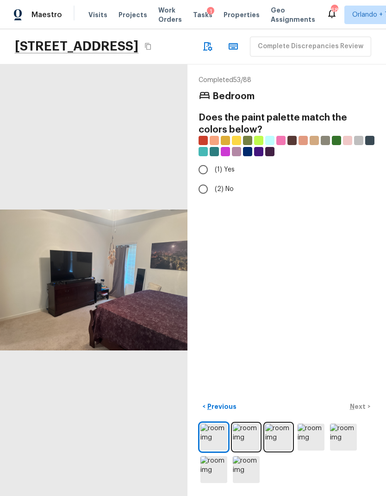
click at [205, 160] on input "(1) Yes" at bounding box center [203, 169] width 19 height 19
radio input "true"
click at [357, 408] on p "Next" at bounding box center [359, 406] width 18 height 9
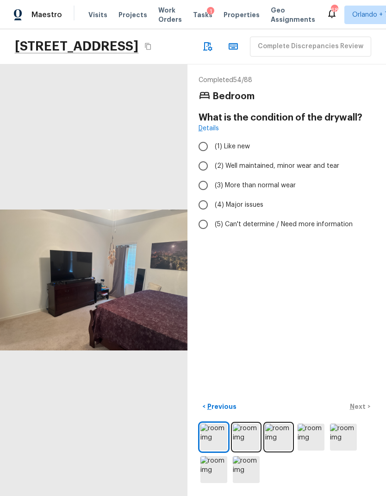
click at [287, 156] on label "(2) Well maintained, minor wear and tear" at bounding box center [281, 165] width 174 height 19
click at [213, 156] on input "(2) Well maintained, minor wear and tear" at bounding box center [203, 165] width 19 height 19
radio input "true"
click at [359, 406] on p "Next" at bounding box center [359, 406] width 18 height 9
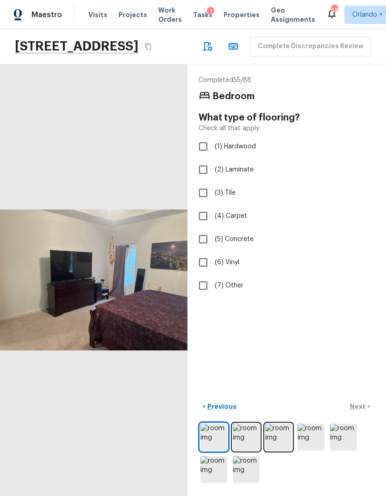
click at [204, 206] on input "(4) Carpet" at bounding box center [203, 215] width 19 height 19
checkbox input "true"
click at [357, 403] on p "Next" at bounding box center [359, 406] width 18 height 9
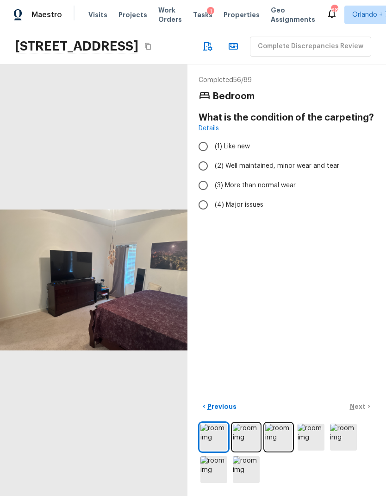
click at [290, 137] on label "(1) Like new" at bounding box center [281, 146] width 174 height 19
click at [213, 137] on input "(1) Like new" at bounding box center [203, 146] width 19 height 19
radio input "true"
click at [311, 161] on span "(2) Well maintained, minor wear and tear" at bounding box center [277, 165] width 125 height 9
click at [213, 156] on input "(2) Well maintained, minor wear and tear" at bounding box center [203, 165] width 19 height 19
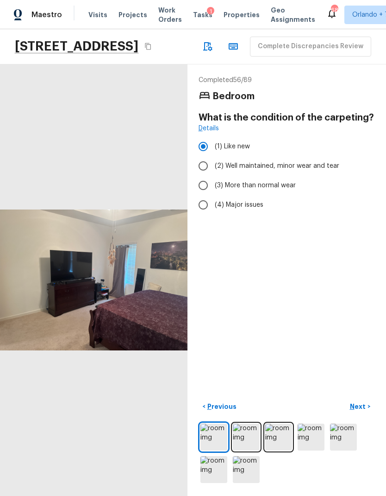
radio input "true"
click at [360, 406] on p "Next" at bounding box center [359, 406] width 18 height 9
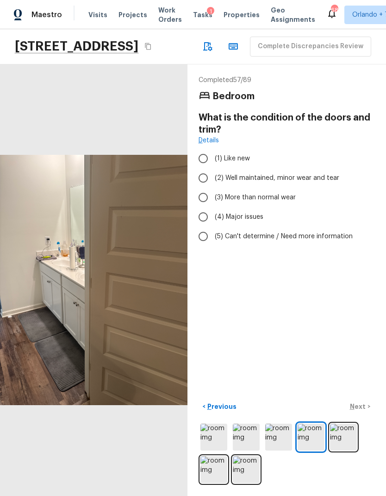
click at [233, 154] on span "(1) Like new" at bounding box center [232, 158] width 35 height 9
click at [213, 149] on input "(1) Like new" at bounding box center [203, 158] width 19 height 19
radio input "true"
click at [361, 406] on p "Next" at bounding box center [359, 406] width 18 height 9
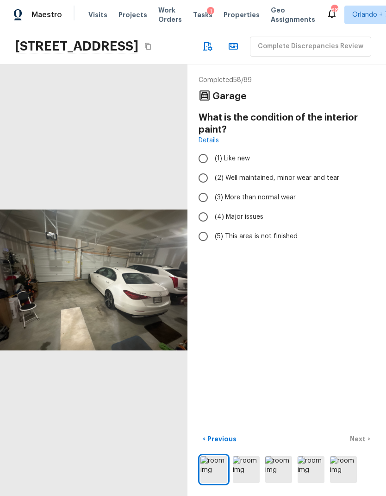
click at [270, 173] on span "(2) Well maintained, minor wear and tear" at bounding box center [277, 177] width 125 height 9
click at [213, 168] on input "(2) Well maintained, minor wear and tear" at bounding box center [203, 177] width 19 height 19
radio input "true"
click at [362, 436] on p "Next" at bounding box center [359, 438] width 18 height 9
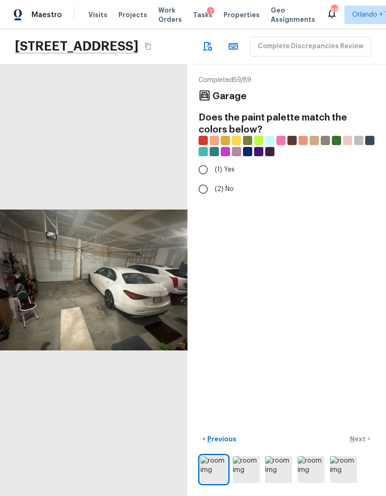
click at [208, 160] on input "(1) Yes" at bounding box center [203, 169] width 19 height 19
radio input "true"
click at [355, 440] on p "Next" at bounding box center [359, 438] width 18 height 9
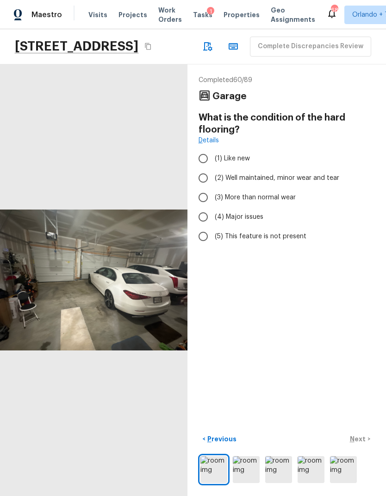
click at [263, 173] on span "(2) Well maintained, minor wear and tear" at bounding box center [277, 177] width 125 height 9
click at [213, 168] on input "(2) Well maintained, minor wear and tear" at bounding box center [203, 177] width 19 height 19
radio input "true"
click at [362, 432] on button "Next >" at bounding box center [361, 438] width 30 height 15
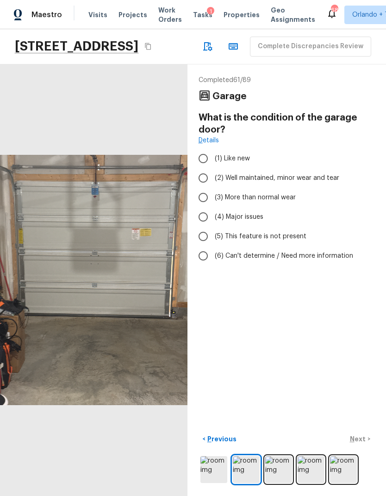
click at [329, 168] on label "(2) Well maintained, minor wear and tear" at bounding box center [281, 177] width 174 height 19
click at [213, 168] on input "(2) Well maintained, minor wear and tear" at bounding box center [203, 177] width 19 height 19
radio input "true"
click at [368, 438] on button "Next >" at bounding box center [361, 438] width 30 height 15
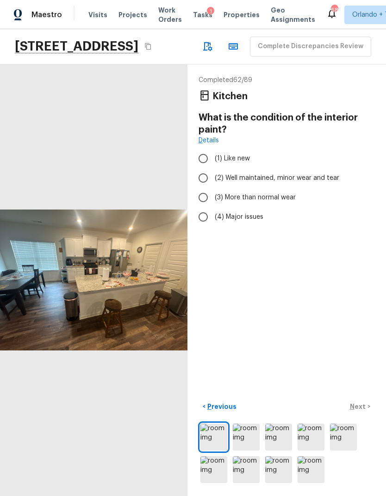
click at [312, 168] on label "(2) Well maintained, minor wear and tear" at bounding box center [281, 177] width 174 height 19
click at [213, 168] on input "(2) Well maintained, minor wear and tear" at bounding box center [203, 177] width 19 height 19
radio input "true"
click at [357, 403] on p "Next" at bounding box center [359, 406] width 18 height 9
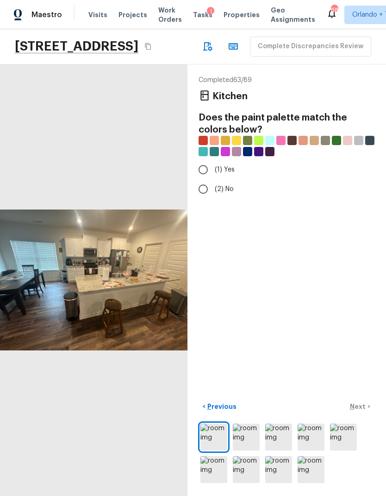
click at [211, 160] on input "(1) Yes" at bounding box center [203, 169] width 19 height 19
radio input "true"
click at [359, 406] on p "Next" at bounding box center [359, 406] width 18 height 9
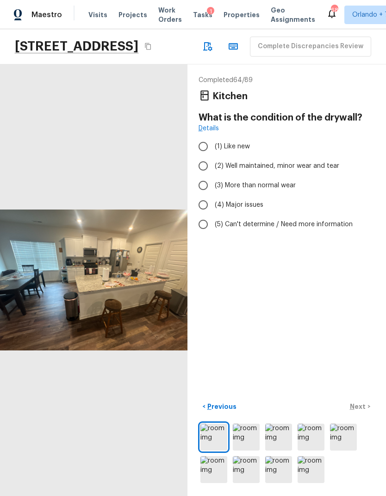
click at [290, 161] on span "(2) Well maintained, minor wear and tear" at bounding box center [277, 165] width 125 height 9
click at [213, 156] on input "(2) Well maintained, minor wear and tear" at bounding box center [203, 165] width 19 height 19
radio input "true"
click at [365, 401] on button "Next >" at bounding box center [361, 406] width 30 height 15
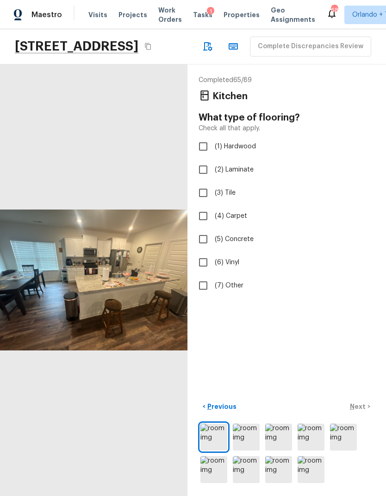
click at [242, 160] on label "(2) Laminate" at bounding box center [281, 169] width 174 height 19
click at [213, 160] on input "(2) Laminate" at bounding box center [203, 169] width 19 height 19
checkbox input "true"
click at [361, 408] on p "Next" at bounding box center [359, 406] width 18 height 9
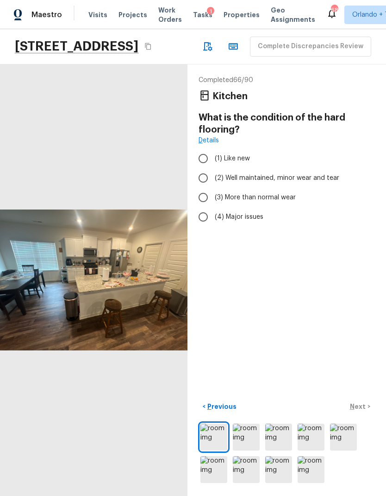
click at [229, 154] on span "(1) Like new" at bounding box center [232, 158] width 35 height 9
click at [213, 149] on input "(1) Like new" at bounding box center [203, 158] width 19 height 19
radio input "true"
click at [364, 405] on p "Next" at bounding box center [359, 406] width 18 height 9
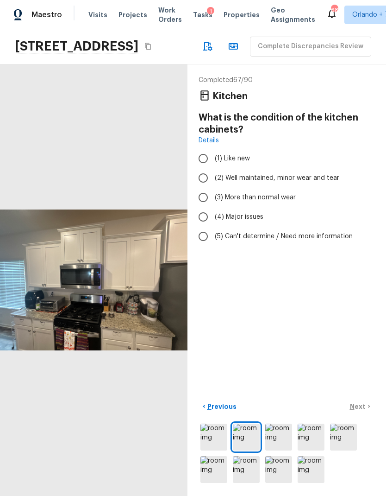
click at [239, 154] on span "(1) Like new" at bounding box center [232, 158] width 35 height 9
click at [213, 149] on input "(1) Like new" at bounding box center [203, 158] width 19 height 19
radio input "true"
click at [362, 405] on p "Next" at bounding box center [359, 406] width 18 height 9
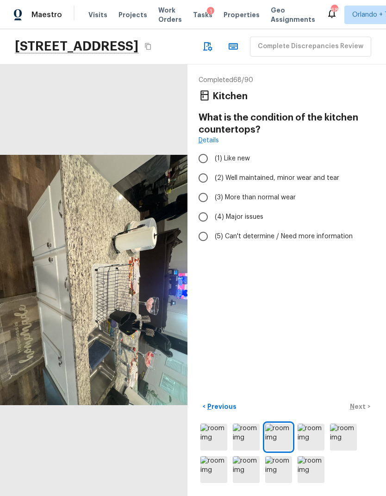
click at [237, 154] on span "(1) Like new" at bounding box center [232, 158] width 35 height 9
click at [213, 149] on input "(1) Like new" at bounding box center [203, 158] width 19 height 19
radio input "true"
click at [361, 407] on p "Next" at bounding box center [359, 406] width 18 height 9
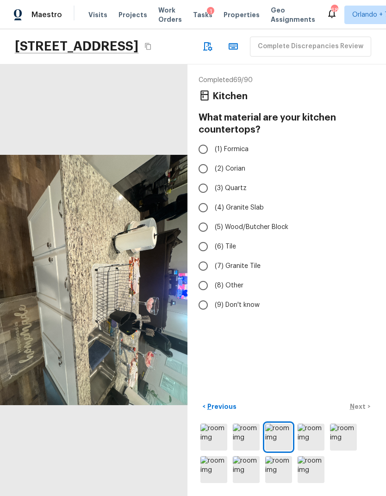
click at [241, 203] on span "(4) Granite Slab" at bounding box center [239, 207] width 49 height 9
click at [213, 198] on input "(4) Granite Slab" at bounding box center [203, 207] width 19 height 19
radio input "true"
click at [364, 402] on p "Next" at bounding box center [359, 406] width 18 height 9
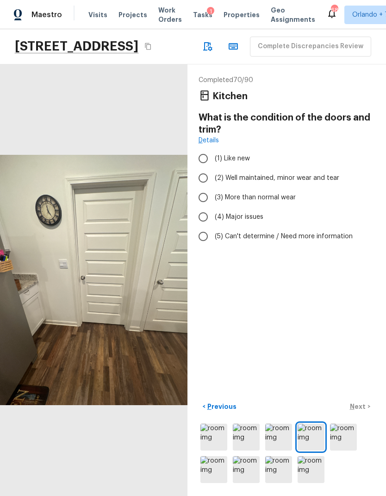
click at [222, 154] on span "(1) Like new" at bounding box center [232, 158] width 35 height 9
click at [213, 149] on input "(1) Like new" at bounding box center [203, 158] width 19 height 19
radio input "true"
click at [357, 402] on p "Next" at bounding box center [359, 406] width 18 height 9
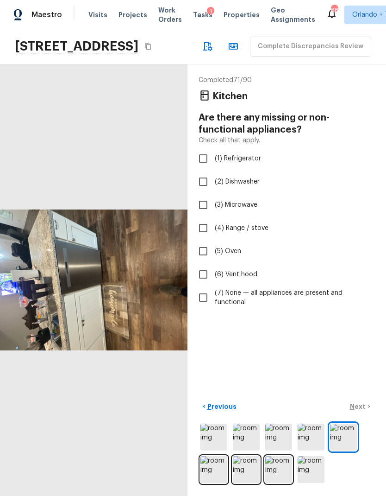
click at [250, 443] on img at bounding box center [246, 437] width 27 height 27
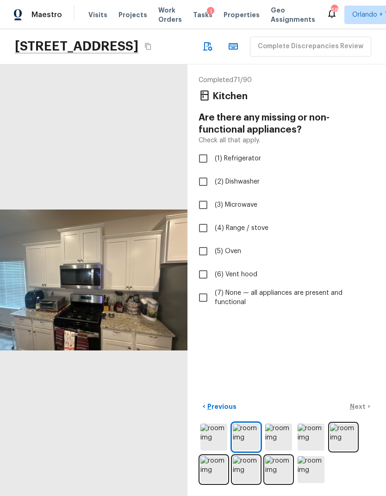
click at [207, 288] on input "(7) None — all appliances are present and functional" at bounding box center [203, 297] width 19 height 19
checkbox input "true"
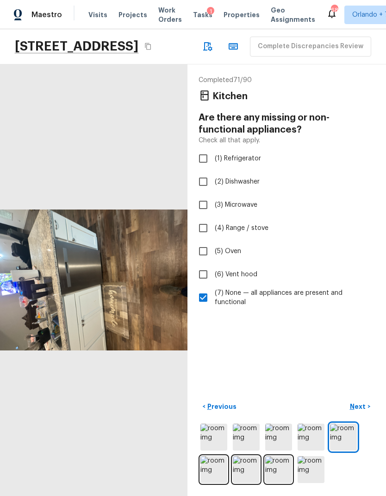
click at [360, 404] on p "Next" at bounding box center [359, 406] width 18 height 9
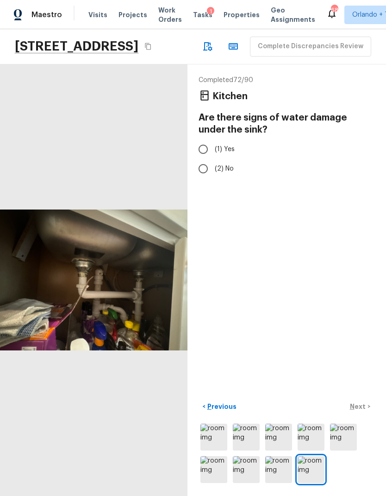
click at [202, 159] on input "(2) No" at bounding box center [203, 168] width 19 height 19
radio input "true"
click at [358, 412] on button "Next >" at bounding box center [361, 406] width 30 height 15
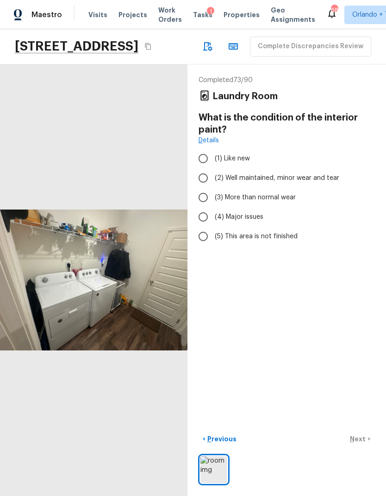
click at [287, 173] on span "(2) Well maintained, minor wear and tear" at bounding box center [277, 177] width 125 height 9
click at [213, 168] on input "(2) Well maintained, minor wear and tear" at bounding box center [203, 177] width 19 height 19
radio input "true"
click at [361, 438] on p "Next" at bounding box center [359, 438] width 18 height 9
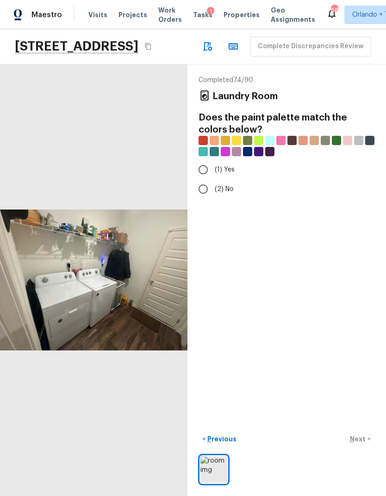
click at [203, 160] on input "(1) Yes" at bounding box center [203, 169] width 19 height 19
radio input "true"
click at [362, 443] on p "Next" at bounding box center [359, 438] width 18 height 9
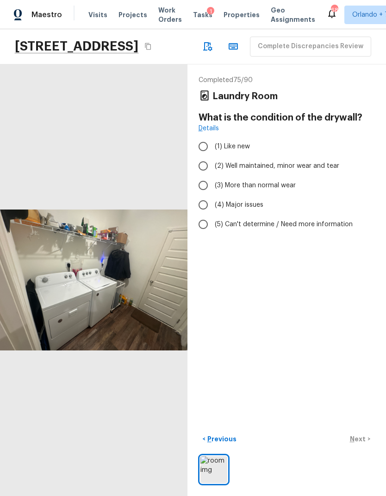
click at [268, 161] on span "(2) Well maintained, minor wear and tear" at bounding box center [277, 165] width 125 height 9
click at [213, 156] on input "(2) Well maintained, minor wear and tear" at bounding box center [203, 165] width 19 height 19
radio input "true"
click at [363, 437] on p "Next" at bounding box center [359, 438] width 18 height 9
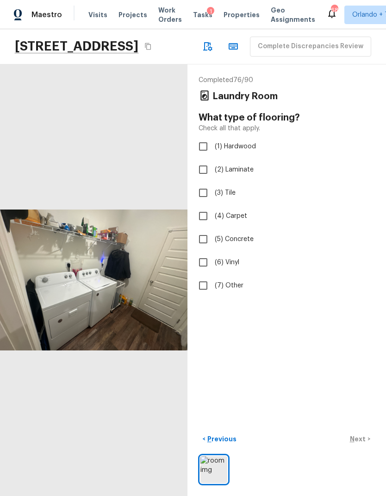
click at [241, 165] on span "(2) Laminate" at bounding box center [234, 169] width 39 height 9
click at [213, 160] on input "(2) Laminate" at bounding box center [203, 169] width 19 height 19
checkbox input "true"
click at [360, 441] on p "Next" at bounding box center [359, 438] width 18 height 9
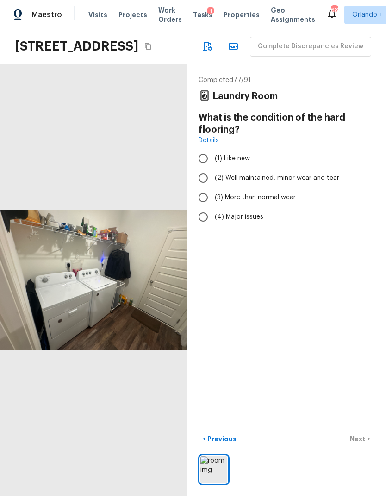
click at [228, 154] on span "(1) Like new" at bounding box center [232, 158] width 35 height 9
click at [213, 149] on input "(1) Like new" at bounding box center [203, 158] width 19 height 19
radio input "true"
click at [358, 442] on p "Next" at bounding box center [359, 438] width 18 height 9
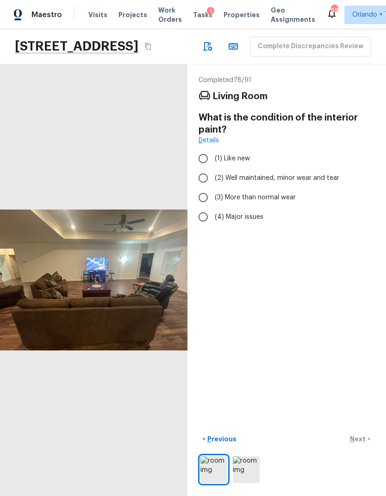
click at [284, 173] on span "(2) Well maintained, minor wear and tear" at bounding box center [277, 177] width 125 height 9
click at [213, 168] on input "(2) Well maintained, minor wear and tear" at bounding box center [203, 177] width 19 height 19
radio input "true"
click at [369, 441] on button "Next >" at bounding box center [361, 438] width 30 height 15
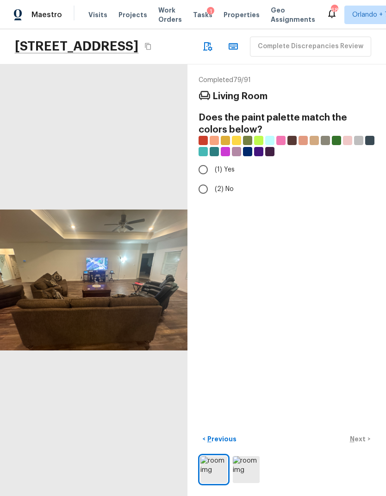
click at [224, 165] on span "(1) Yes" at bounding box center [225, 169] width 20 height 9
click at [213, 160] on input "(1) Yes" at bounding box center [203, 169] width 19 height 19
radio input "true"
click at [359, 434] on p "Next" at bounding box center [359, 438] width 18 height 9
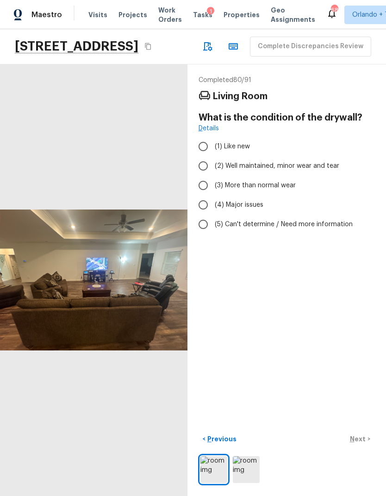
click at [302, 161] on span "(2) Well maintained, minor wear and tear" at bounding box center [277, 165] width 125 height 9
click at [213, 156] on input "(2) Well maintained, minor wear and tear" at bounding box center [203, 165] width 19 height 19
radio input "true"
click at [364, 433] on button "Next >" at bounding box center [361, 438] width 30 height 15
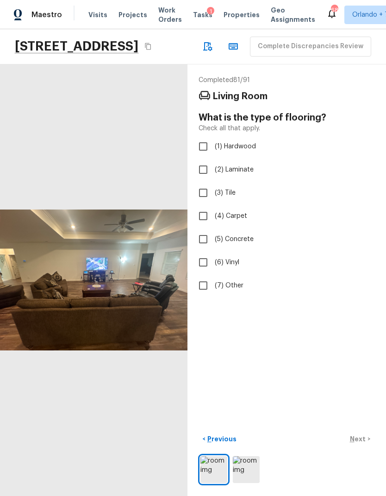
click at [240, 165] on span "(2) Laminate" at bounding box center [234, 169] width 39 height 9
click at [213, 160] on input "(2) Laminate" at bounding box center [203, 169] width 19 height 19
checkbox input "true"
click at [365, 443] on p "Next" at bounding box center [359, 438] width 18 height 9
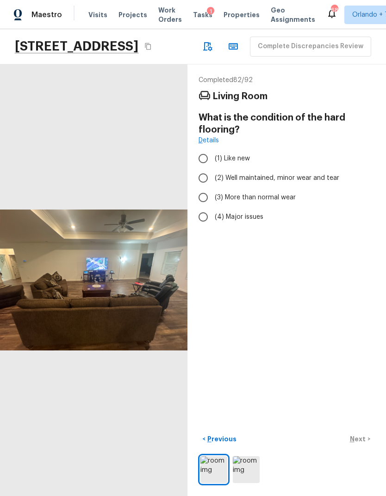
click at [241, 154] on span "(1) Like new" at bounding box center [232, 158] width 35 height 9
click at [213, 149] on input "(1) Like new" at bounding box center [203, 158] width 19 height 19
radio input "true"
click at [363, 437] on p "Next" at bounding box center [359, 438] width 18 height 9
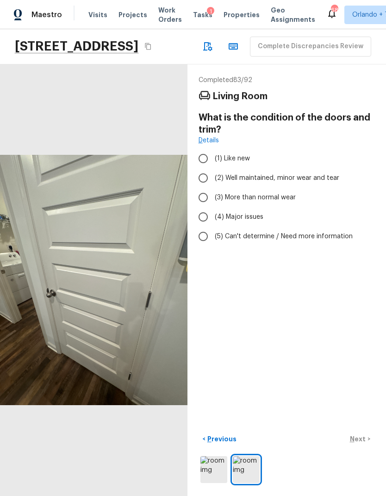
click at [233, 154] on span "(1) Like new" at bounding box center [232, 158] width 35 height 9
click at [213, 149] on input "(1) Like new" at bounding box center [203, 158] width 19 height 19
radio input "true"
click at [361, 440] on p "Next" at bounding box center [359, 438] width 18 height 9
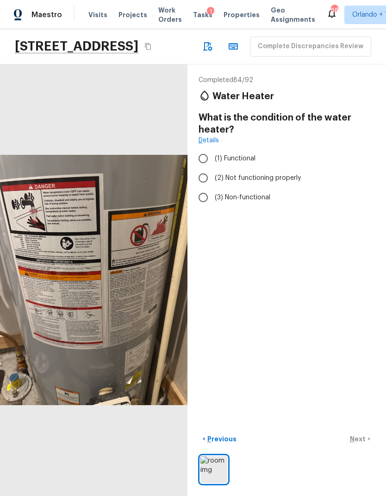
click at [241, 149] on label "(1) Functional" at bounding box center [281, 158] width 174 height 19
click at [213, 149] on input "(1) Functional" at bounding box center [203, 158] width 19 height 19
radio input "true"
click at [365, 436] on p "Next" at bounding box center [359, 438] width 18 height 9
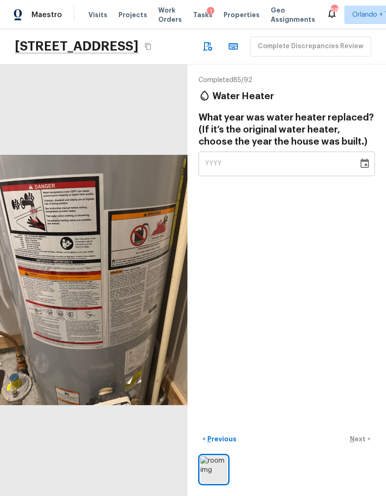
click at [224, 468] on img at bounding box center [214, 469] width 27 height 27
click at [154, 40] on button "Copy Address" at bounding box center [148, 46] width 12 height 12
click at [152, 43] on icon "Copy Address" at bounding box center [148, 46] width 7 height 7
click at [364, 158] on icon "Choose date" at bounding box center [365, 162] width 8 height 9
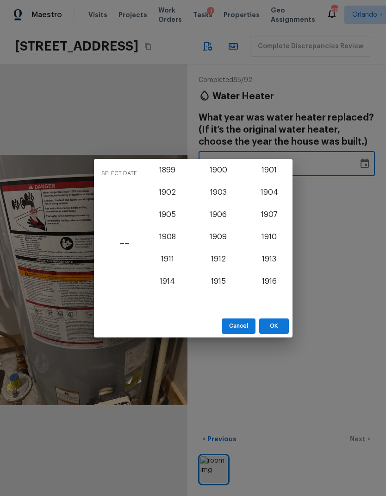
scroll to position [804, 0]
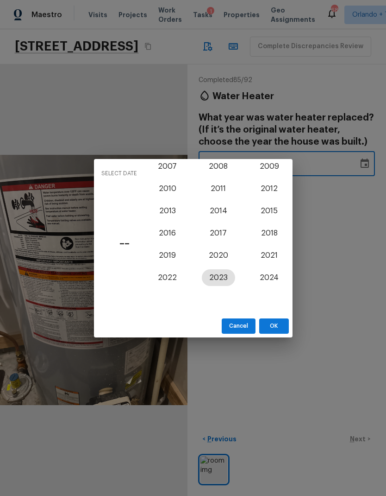
click at [234, 280] on button "2023" at bounding box center [218, 277] width 33 height 17
type input "2023"
click at [279, 329] on button "OK" at bounding box center [275, 325] width 30 height 15
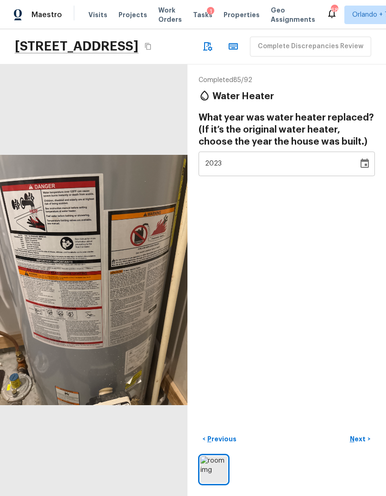
click at [363, 439] on p "Next" at bounding box center [359, 438] width 18 height 9
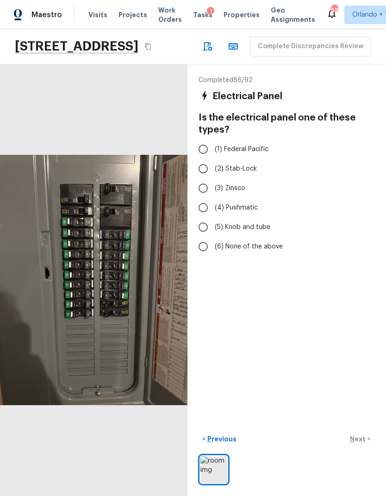
click at [206, 237] on input "(6) None of the above" at bounding box center [203, 246] width 19 height 19
radio input "true"
click at [367, 441] on button "Next >" at bounding box center [361, 438] width 30 height 15
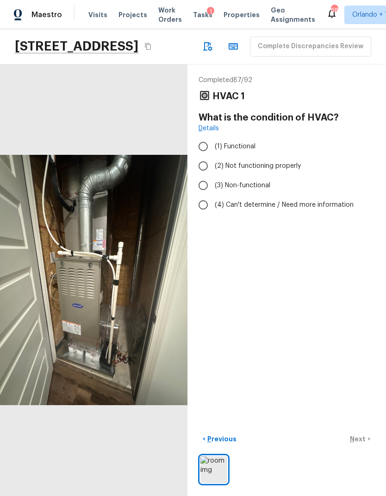
click at [209, 137] on input "(1) Functional" at bounding box center [203, 146] width 19 height 19
radio input "true"
click at [365, 436] on p "Next" at bounding box center [359, 438] width 18 height 9
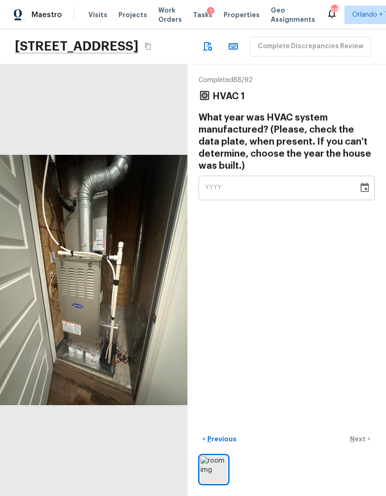
click at [366, 178] on button "Choose date" at bounding box center [365, 187] width 19 height 19
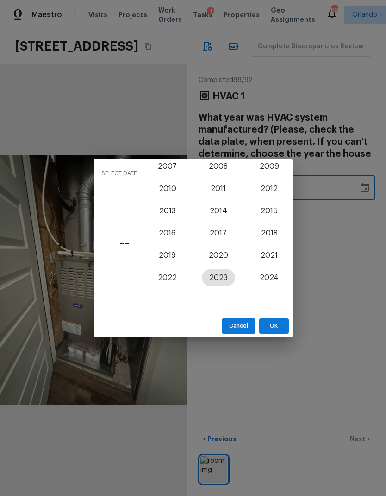
click at [222, 278] on button "2023" at bounding box center [218, 277] width 33 height 17
type input "2023"
click at [279, 324] on button "OK" at bounding box center [275, 325] width 30 height 15
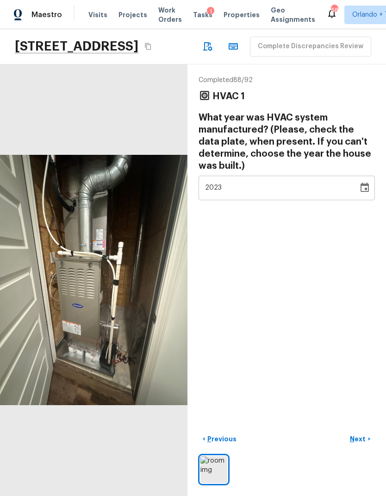
click at [362, 437] on p "Next" at bounding box center [359, 438] width 18 height 9
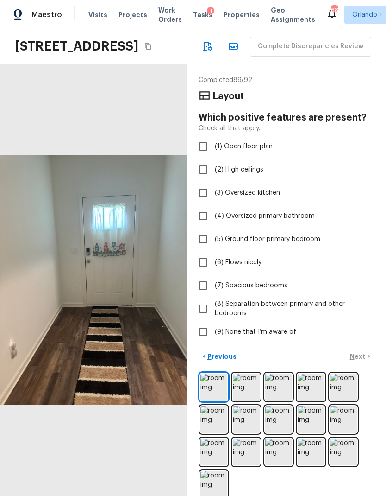
click at [208, 137] on input "(1) Open floor plan" at bounding box center [203, 146] width 19 height 19
checkbox input "true"
click at [205, 160] on input "(2) High ceilings" at bounding box center [203, 169] width 19 height 19
checkbox input "true"
click at [207, 183] on input "(3) Oversized kitchen" at bounding box center [203, 192] width 19 height 19
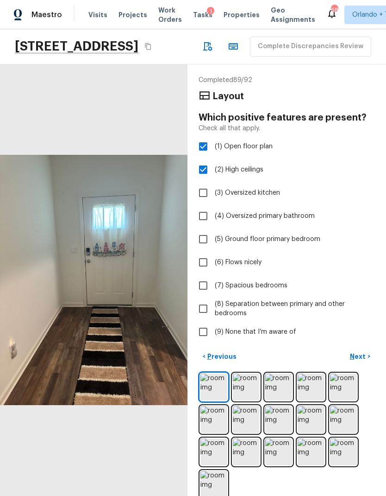
checkbox input "true"
click at [365, 352] on p "Next" at bounding box center [359, 356] width 18 height 9
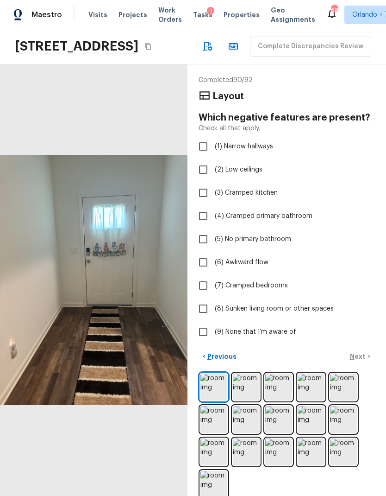
click at [279, 327] on span "(9) None that I’m aware of" at bounding box center [256, 331] width 82 height 9
click at [213, 322] on input "(9) None that I’m aware of" at bounding box center [203, 331] width 19 height 19
checkbox input "true"
click at [366, 352] on p "Next" at bounding box center [359, 356] width 18 height 9
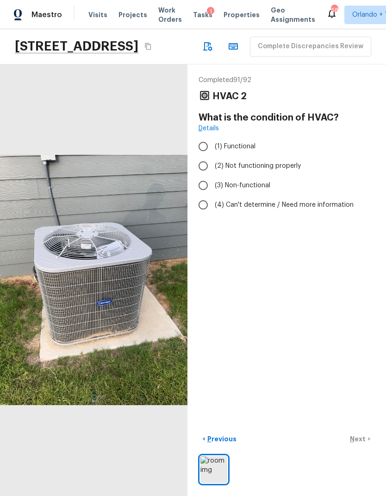
click at [237, 142] on span "(1) Functional" at bounding box center [235, 146] width 41 height 9
click at [213, 137] on input "(1) Functional" at bounding box center [203, 146] width 19 height 19
radio input "true"
click at [360, 439] on p "Next" at bounding box center [359, 438] width 18 height 9
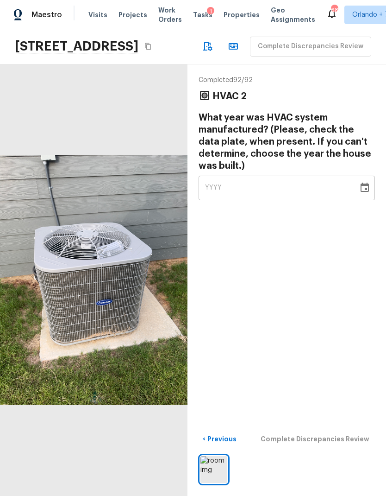
click at [365, 178] on button "Choose date" at bounding box center [365, 187] width 19 height 19
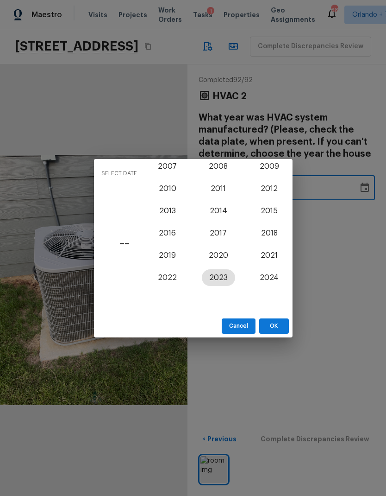
click at [224, 275] on button "2023" at bounding box center [218, 277] width 33 height 17
type input "2023"
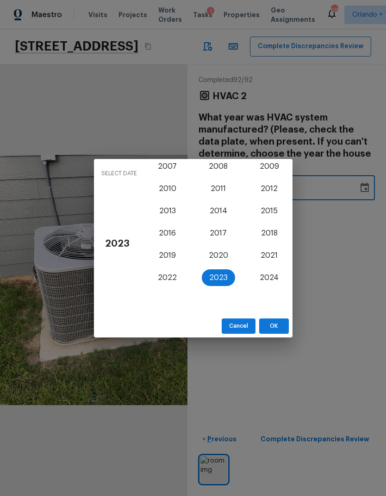
click at [282, 327] on button "OK" at bounding box center [275, 325] width 30 height 15
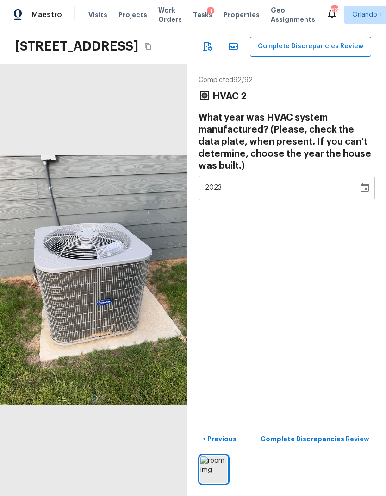
click at [358, 439] on p "Complete Discrepancies Review" at bounding box center [316, 438] width 111 height 9
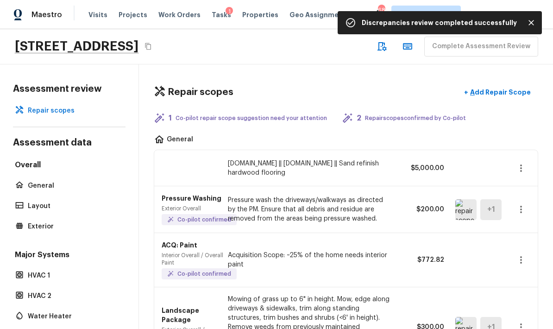
scroll to position [0, 0]
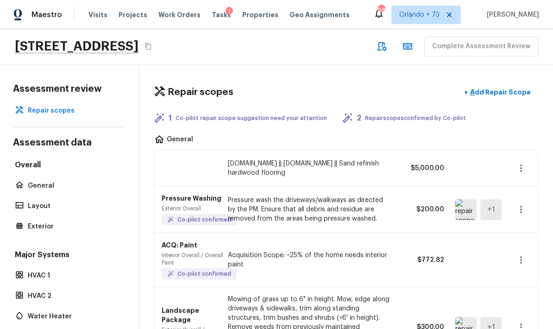
click at [386, 159] on button "button" at bounding box center [521, 168] width 19 height 19
click at [386, 187] on li "Remove" at bounding box center [524, 186] width 43 height 28
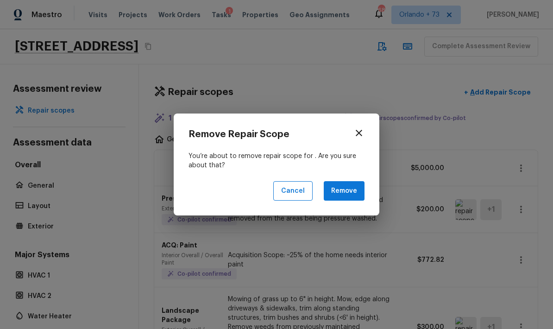
click at [356, 192] on button "Remove" at bounding box center [344, 191] width 41 height 20
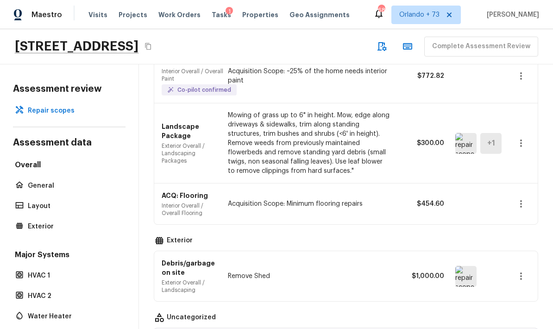
scroll to position [184, 0]
click at [386, 133] on button "button" at bounding box center [521, 142] width 19 height 19
click at [386, 161] on li "Remove" at bounding box center [524, 160] width 43 height 28
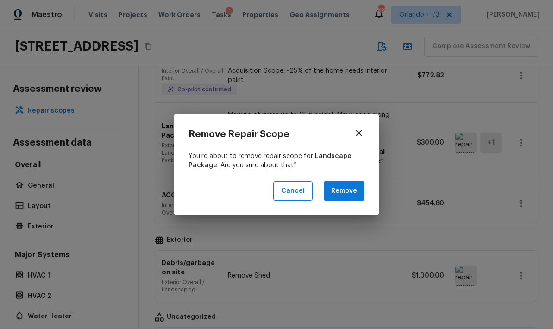
click at [354, 193] on button "Remove" at bounding box center [344, 191] width 41 height 20
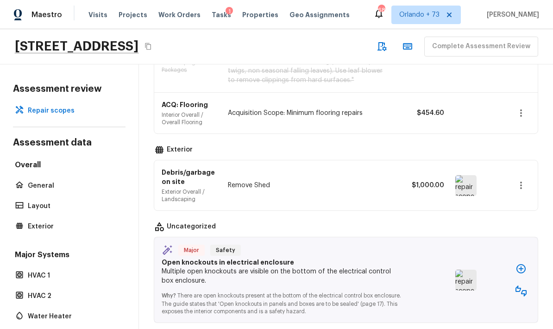
scroll to position [275, 0]
click at [386, 179] on icon "button" at bounding box center [521, 184] width 11 height 11
click at [386, 201] on li "Remove" at bounding box center [517, 203] width 60 height 28
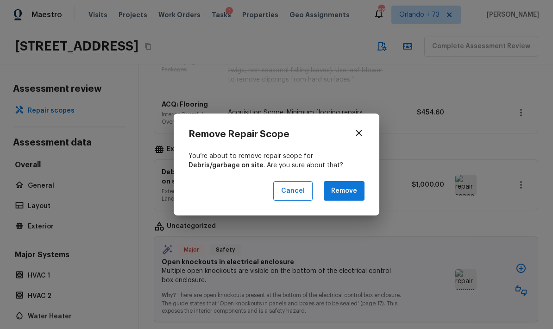
click at [360, 191] on button "Remove" at bounding box center [344, 191] width 41 height 20
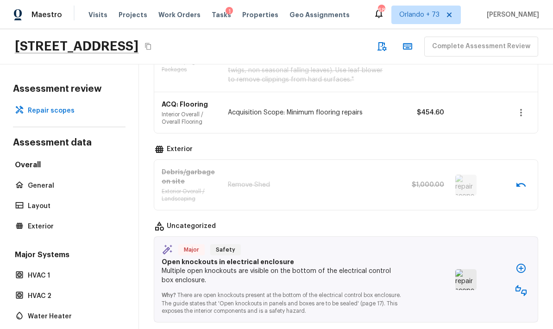
click at [386, 269] on img at bounding box center [466, 279] width 21 height 21
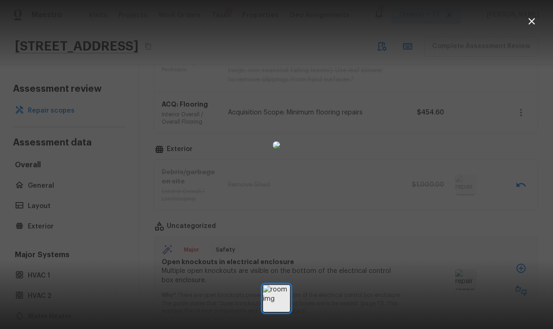
click at [386, 275] on div at bounding box center [276, 145] width 553 height 260
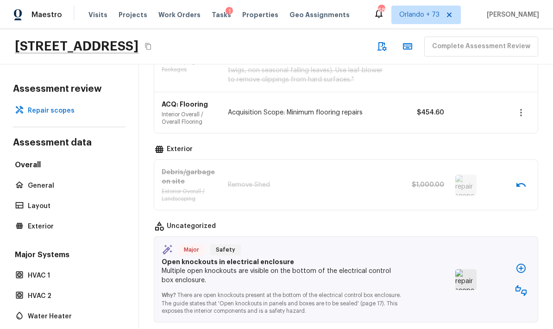
click at [386, 269] on img at bounding box center [466, 279] width 21 height 21
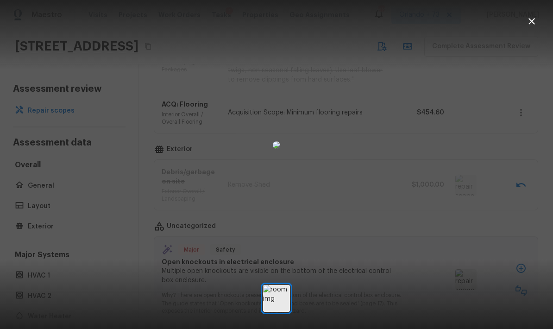
click at [386, 274] on div at bounding box center [276, 145] width 553 height 260
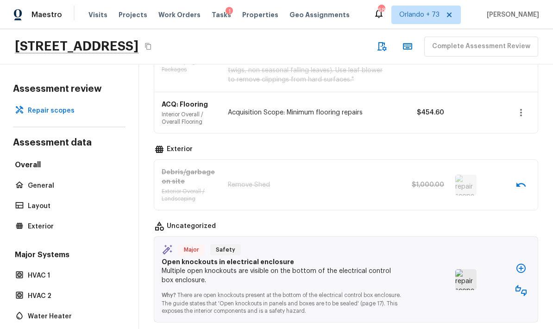
click at [386, 264] on icon "button" at bounding box center [521, 268] width 9 height 9
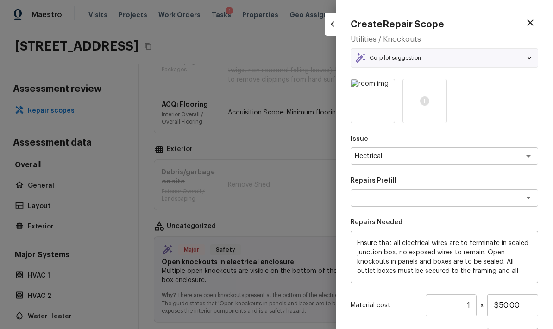
type textarea "Terminate/Conceal Wiring"
click at [386, 302] on input "$50.00" at bounding box center [512, 305] width 51 height 22
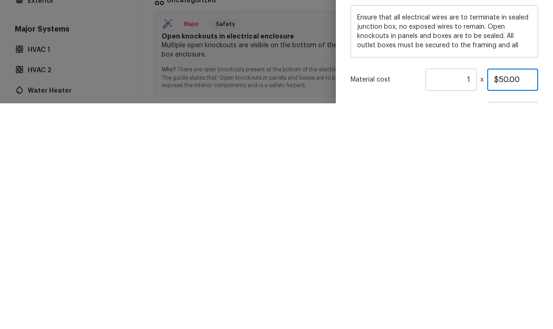
click at [386, 294] on input "$50.00" at bounding box center [512, 305] width 51 height 22
type input "$100.00"
click at [386, 301] on p "Material cost" at bounding box center [386, 305] width 71 height 9
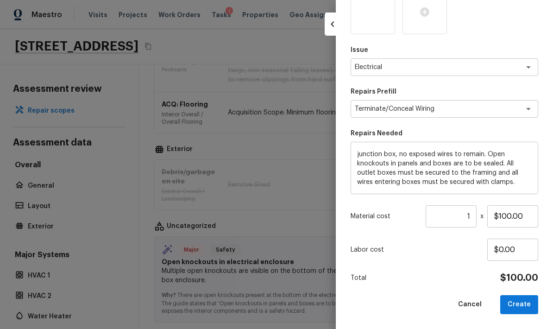
scroll to position [89, 0]
click at [386, 304] on button "Create" at bounding box center [519, 305] width 38 height 19
type input "$0.00"
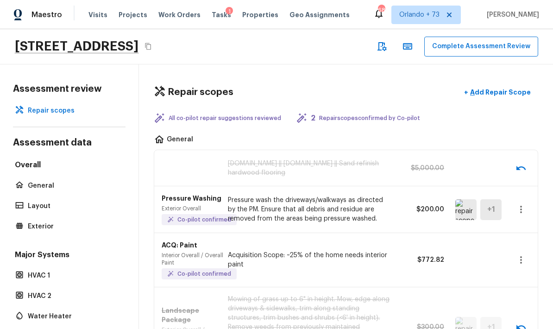
scroll to position [0, 0]
click at [386, 37] on button "Complete Assessment Review" at bounding box center [481, 47] width 114 height 20
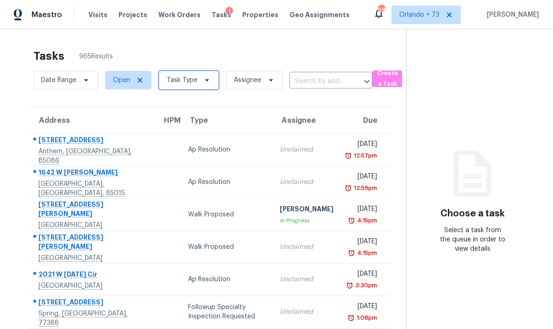
click at [208, 76] on icon at bounding box center [206, 79] width 7 height 7
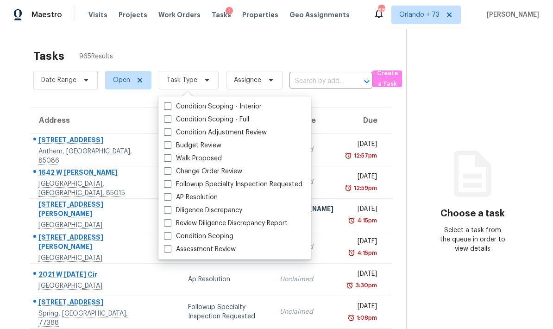
click at [171, 245] on span at bounding box center [167, 248] width 7 height 7
click at [170, 245] on input "Assessment Review" at bounding box center [167, 248] width 6 height 6
checkbox input "true"
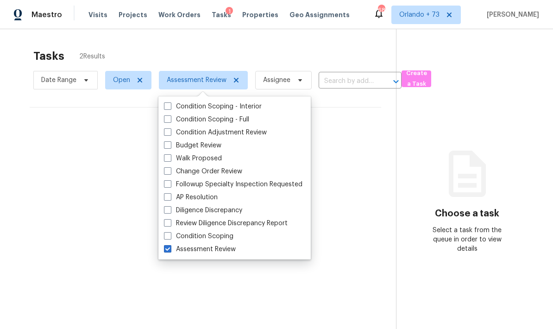
click at [383, 161] on section "Tasks 2 Results Date Range Open Assessment Review Assignee ​ Create a Task No t…" at bounding box center [205, 201] width 381 height 314
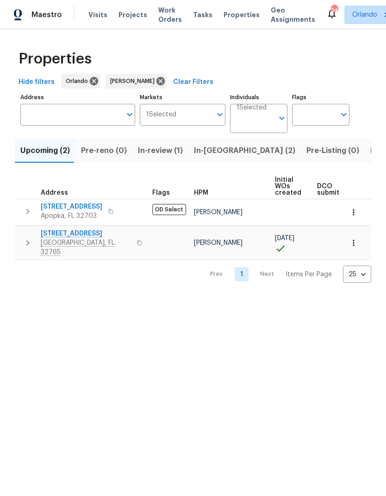
click at [213, 153] on span "In-reno (2)" at bounding box center [244, 150] width 101 height 13
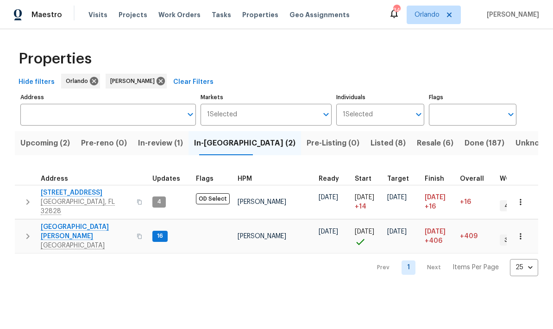
click at [91, 192] on span "2609 Windsorgate Ln" at bounding box center [86, 192] width 90 height 9
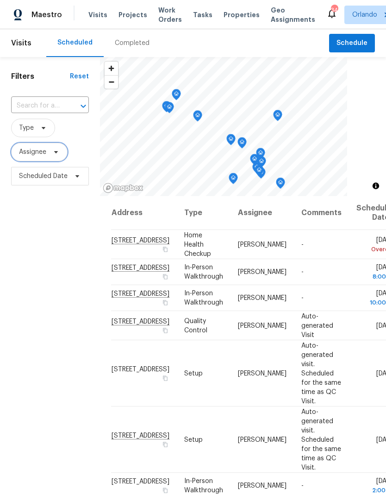
click at [56, 153] on icon at bounding box center [56, 152] width 4 height 2
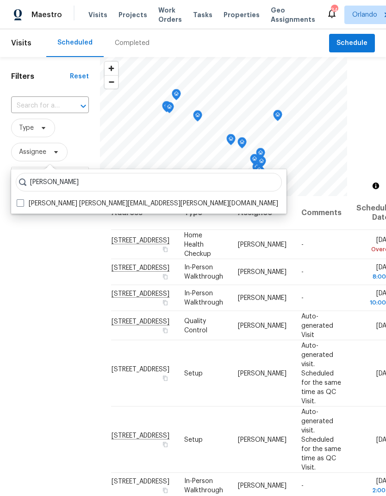
type input "Carl biederman"
click at [18, 205] on span at bounding box center [20, 202] width 7 height 7
click at [18, 205] on input "Carl Biederman carl.biederman@opendoor.com" at bounding box center [20, 202] width 6 height 6
checkbox input "true"
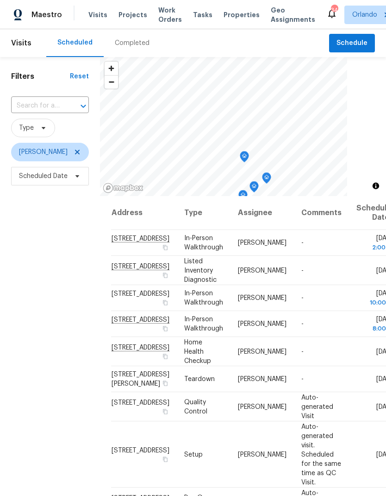
click at [41, 255] on div "Filters Reset ​ Type Carl Biederman Scheduled Date" at bounding box center [50, 325] width 100 height 536
click at [0, 0] on icon at bounding box center [0, 0] width 0 height 0
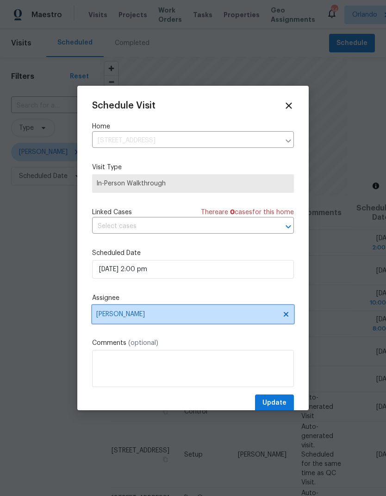
click at [222, 314] on span "[PERSON_NAME]" at bounding box center [187, 313] width 182 height 7
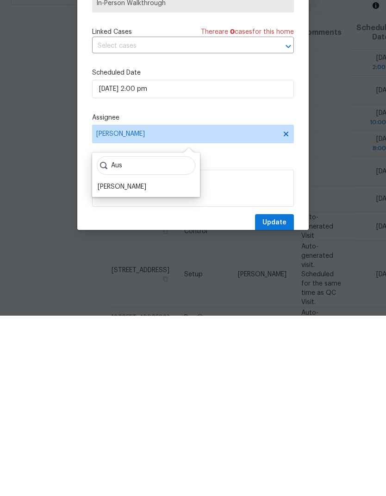
type input "Aus"
click at [132, 362] on div "[PERSON_NAME]" at bounding box center [122, 366] width 49 height 9
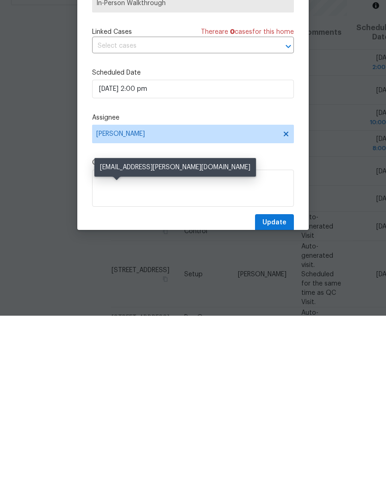
scroll to position [37, 0]
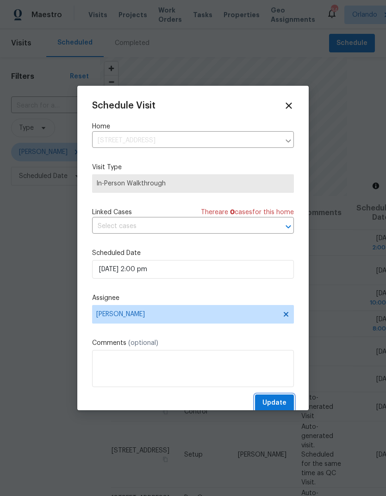
click at [283, 404] on span "Update" at bounding box center [275, 403] width 24 height 12
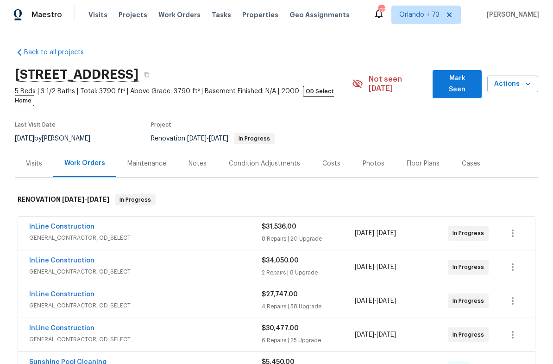
click at [468, 82] on span "Mark Seen" at bounding box center [457, 84] width 34 height 23
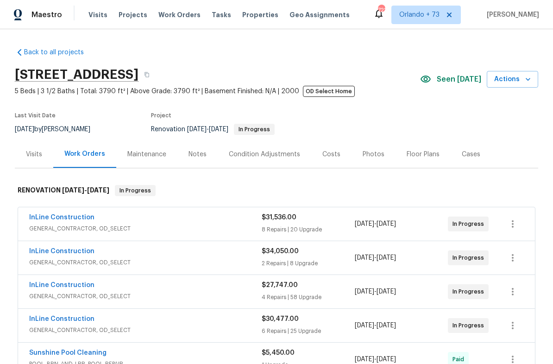
click at [526, 80] on icon "button" at bounding box center [528, 79] width 9 height 9
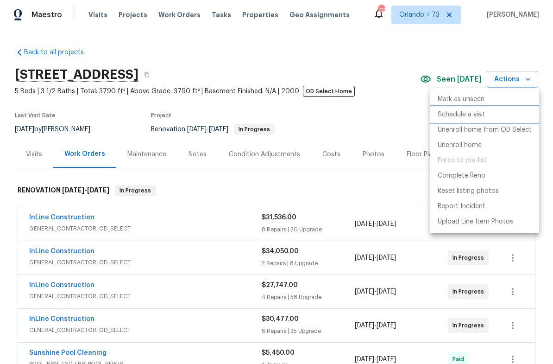
click at [477, 115] on p "Schedule a visit" at bounding box center [462, 115] width 48 height 10
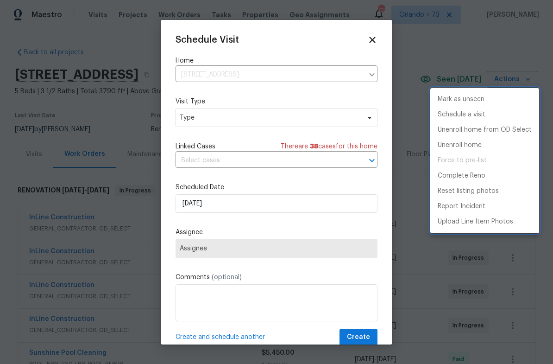
click at [315, 114] on div at bounding box center [276, 182] width 553 height 364
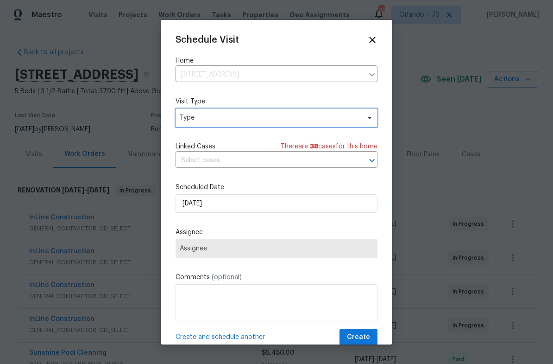
click at [339, 116] on span "Type" at bounding box center [270, 117] width 180 height 9
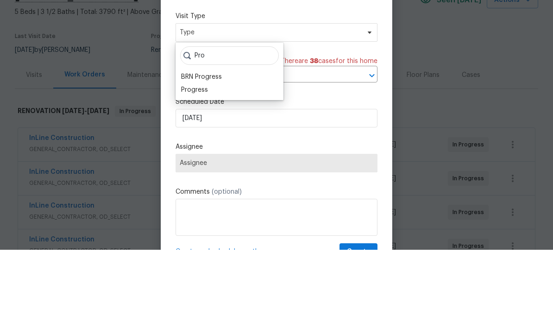
type input "Pro"
click at [203, 165] on div "Progress" at bounding box center [194, 169] width 27 height 9
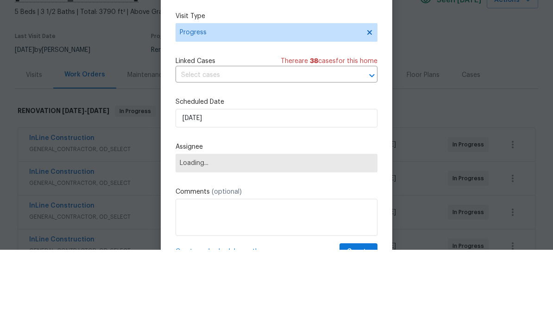
scroll to position [37, 0]
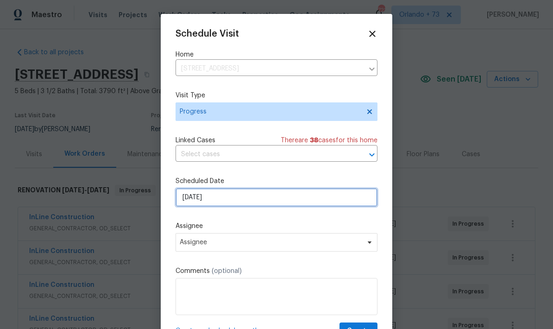
click at [298, 195] on input "[DATE]" at bounding box center [277, 197] width 202 height 19
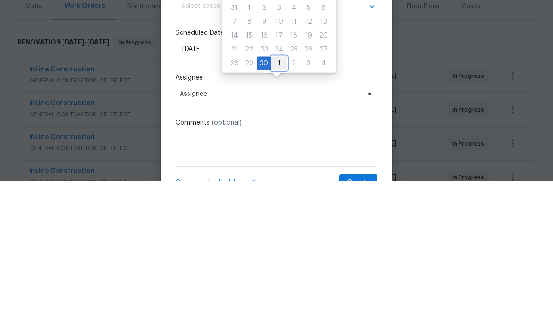
click at [280, 205] on div "1" at bounding box center [279, 211] width 15 height 13
type input "[DATE]"
select select "9"
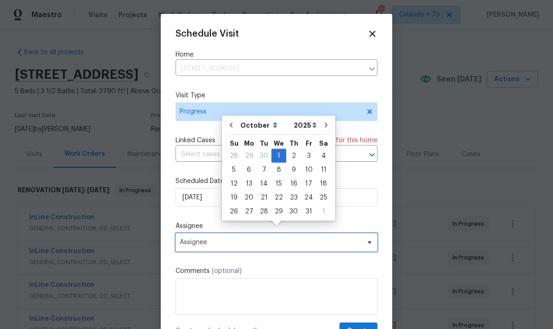
click at [310, 240] on span "Assignee" at bounding box center [277, 242] width 202 height 19
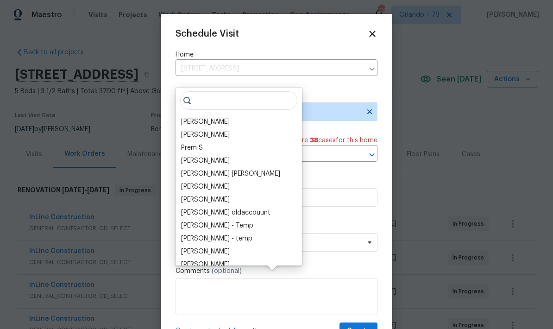
click at [211, 117] on div "[PERSON_NAME]" at bounding box center [205, 121] width 49 height 9
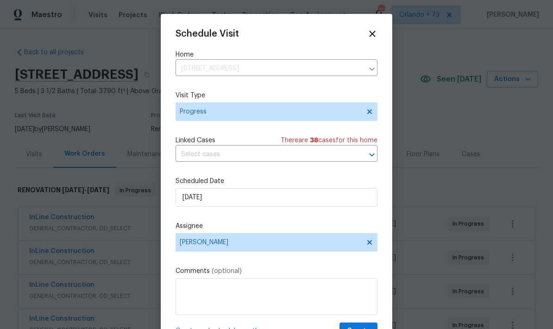
click at [265, 276] on label "Comments (optional)" at bounding box center [277, 270] width 202 height 9
click at [289, 295] on textarea at bounding box center [277, 296] width 202 height 37
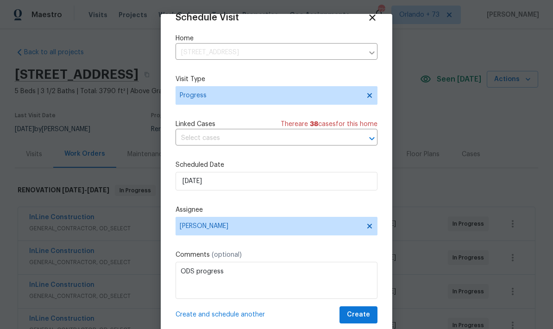
scroll to position [18, 0]
type textarea "ODS progress"
click at [370, 317] on span "Create" at bounding box center [358, 315] width 23 height 12
